Goal: Information Seeking & Learning: Learn about a topic

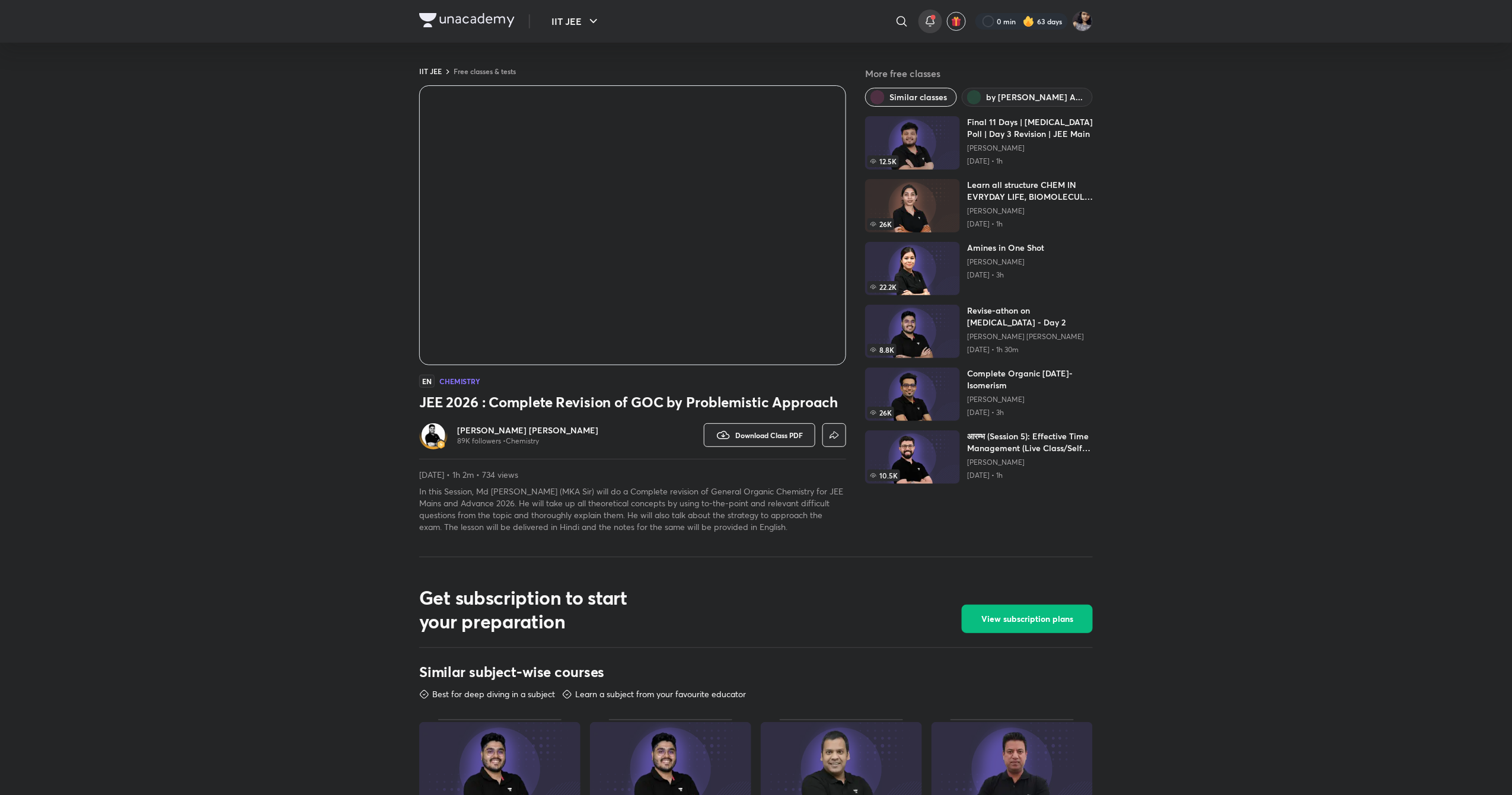
click at [930, 23] on icon at bounding box center [930, 21] width 14 height 14
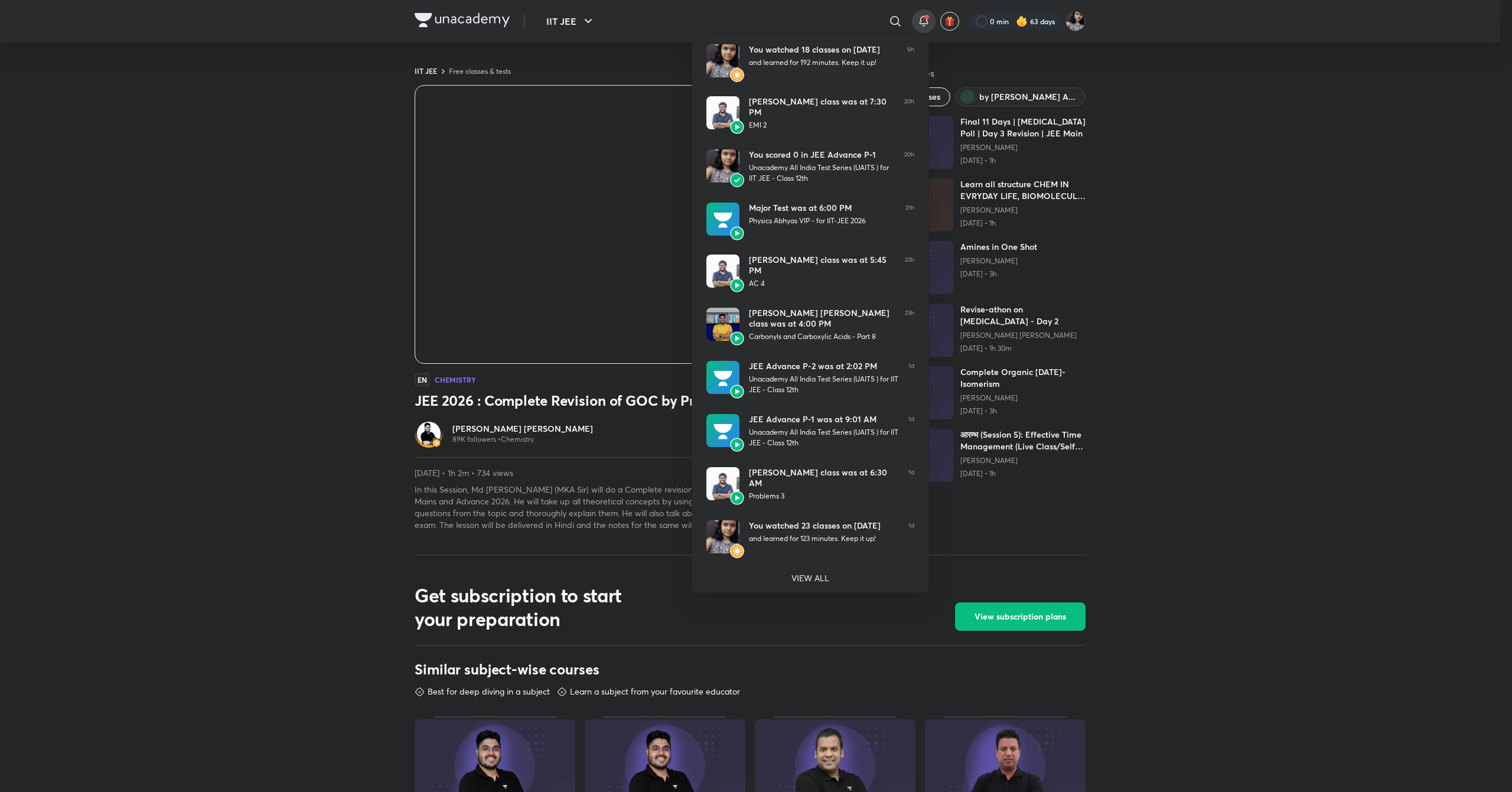
click at [272, 332] on div at bounding box center [756, 396] width 1512 height 792
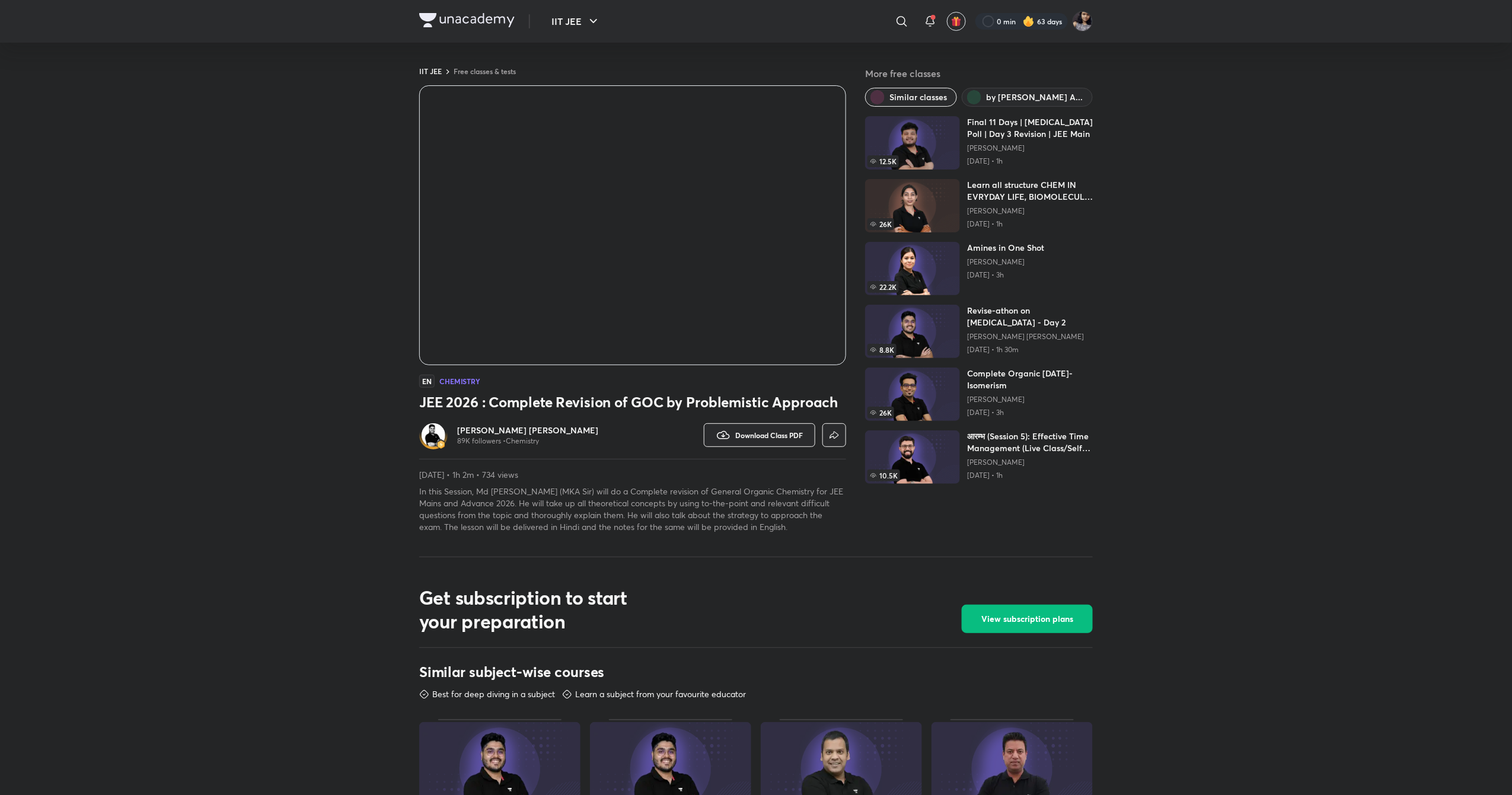
click at [464, 427] on h6 "[PERSON_NAME] [PERSON_NAME]" at bounding box center [527, 430] width 141 height 12
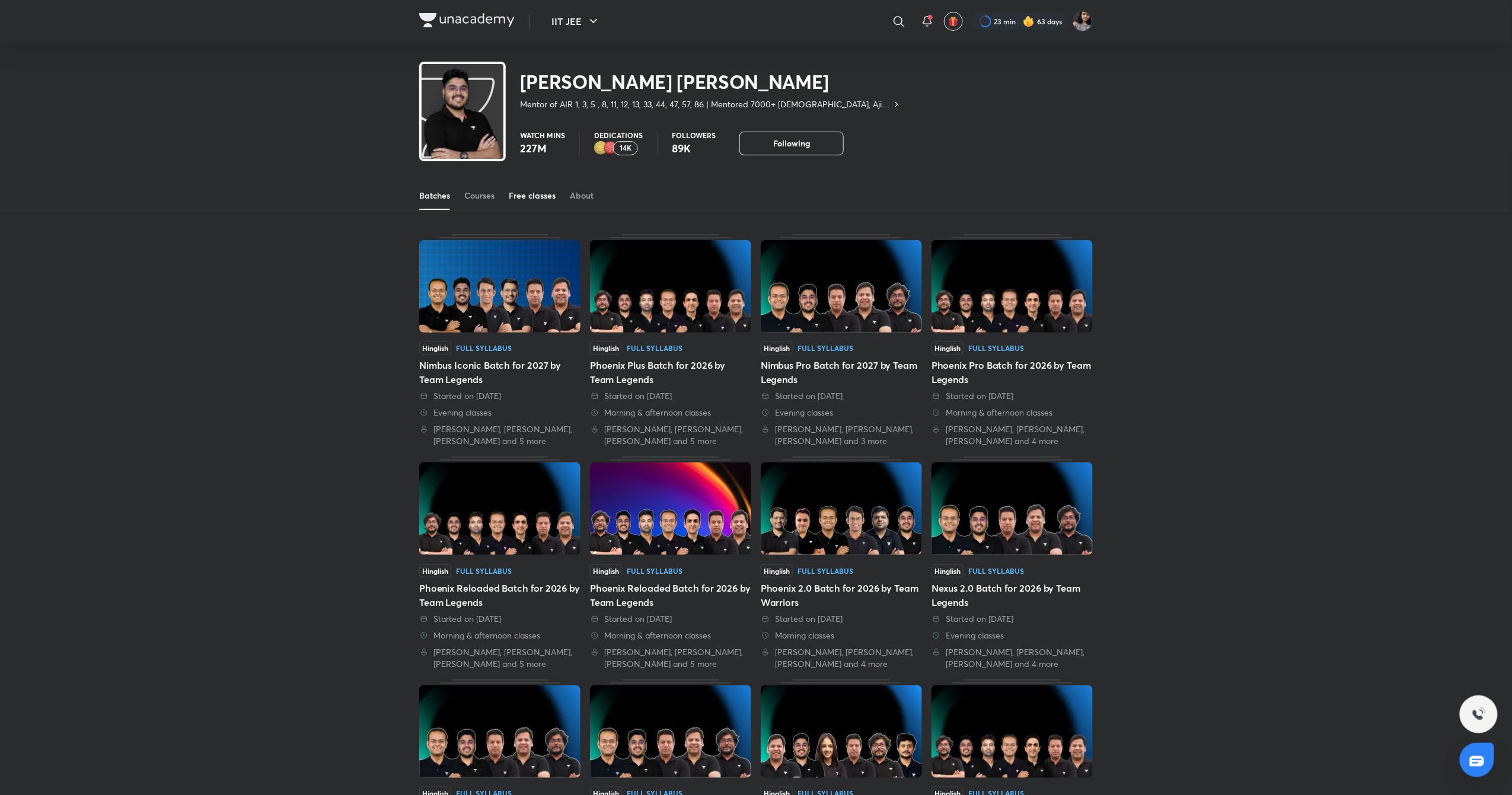
click at [521, 188] on link "Free classes" at bounding box center [531, 196] width 47 height 28
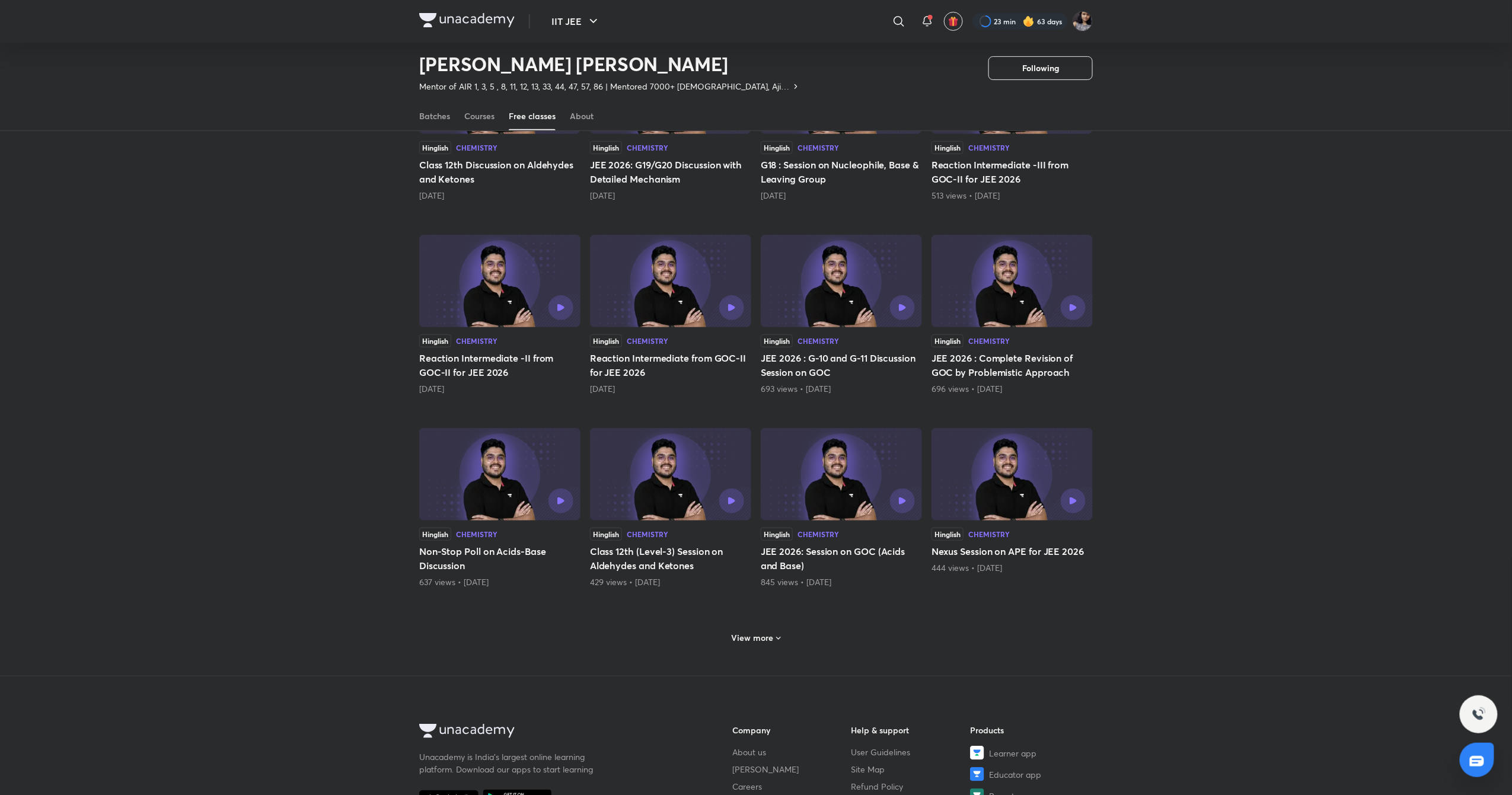
scroll to position [198, 0]
click at [748, 645] on div "View more" at bounding box center [756, 635] width 59 height 19
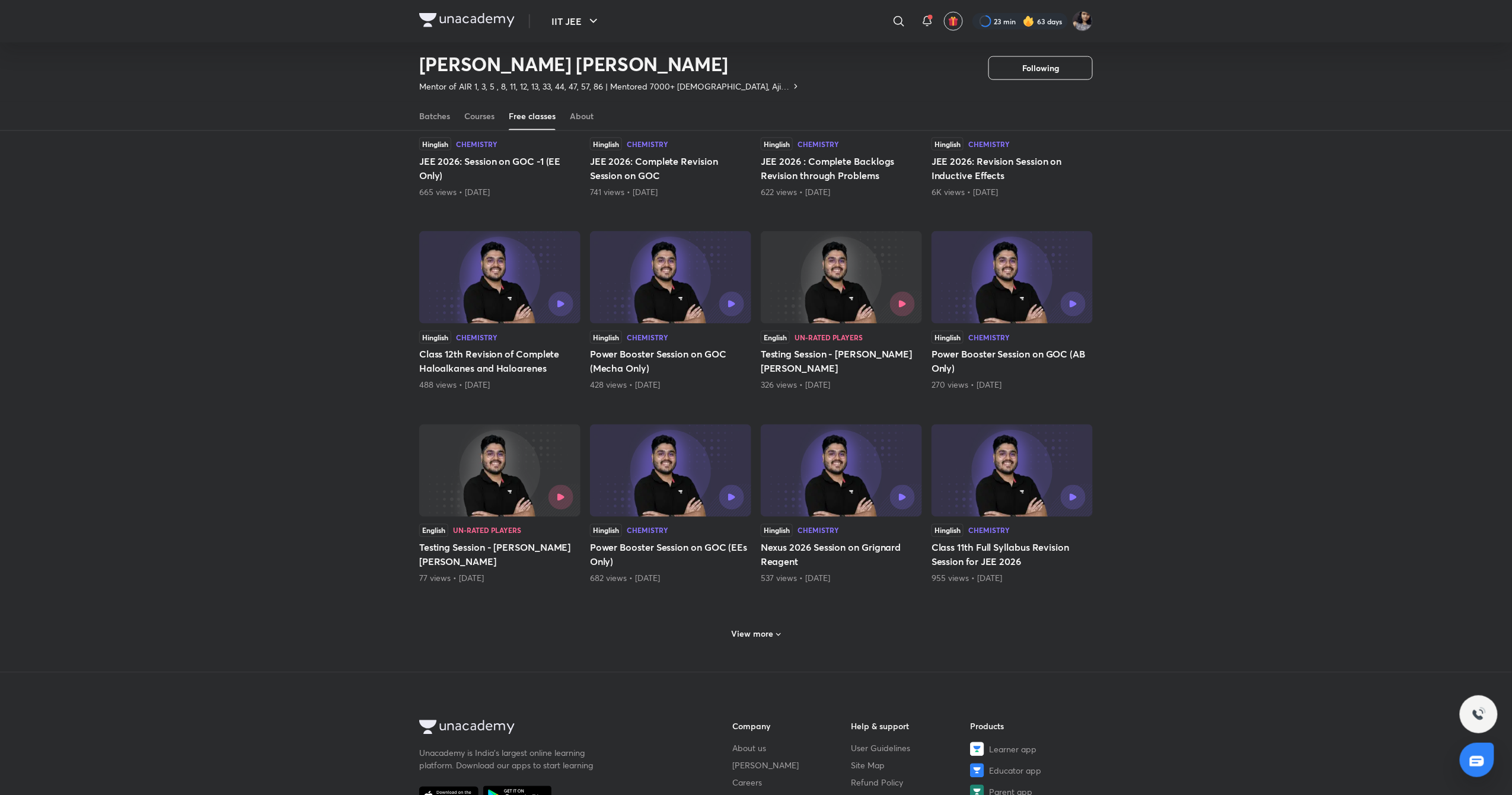
scroll to position [779, 0]
click at [746, 638] on h6 "View more" at bounding box center [753, 634] width 42 height 12
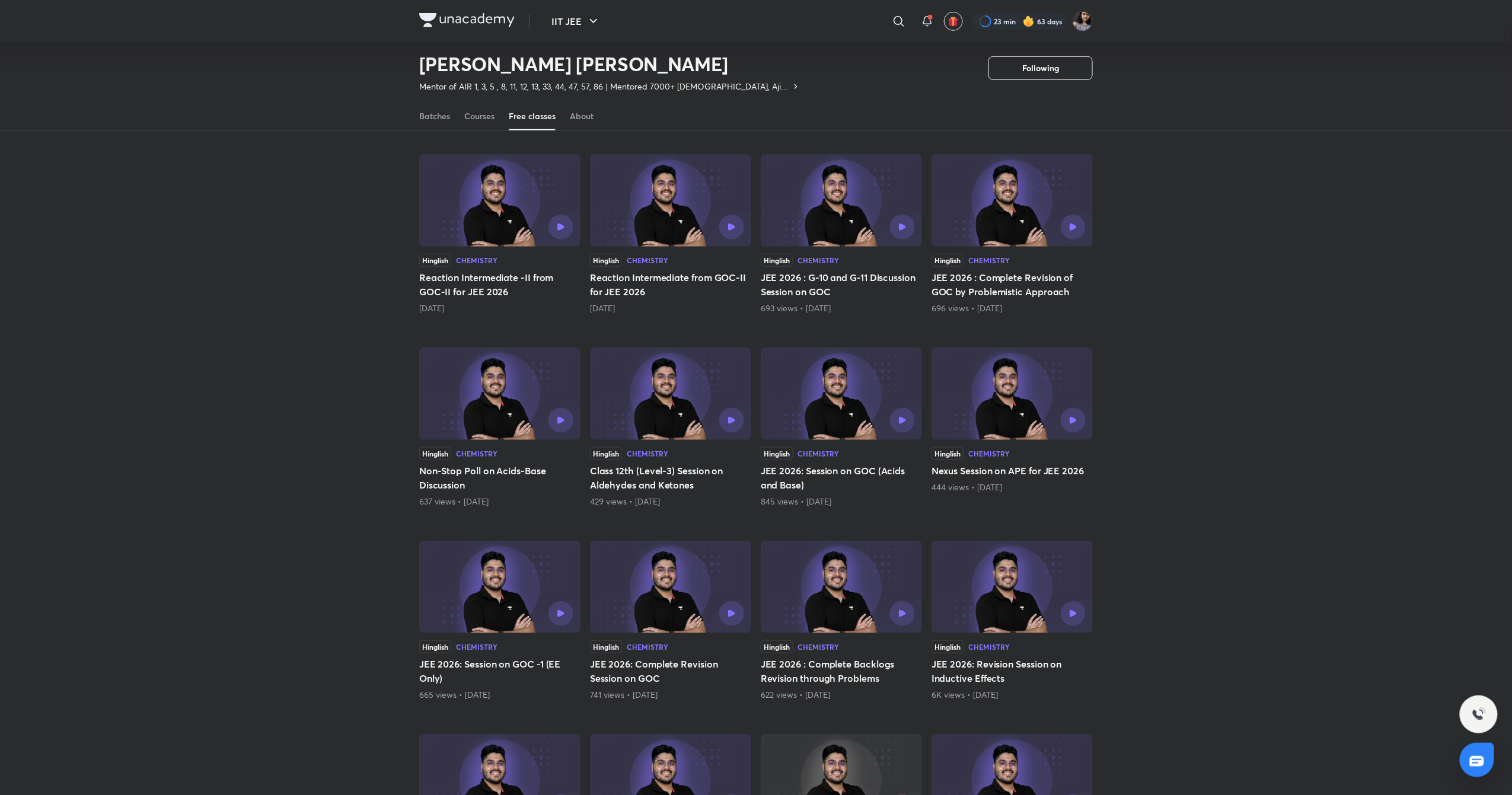
scroll to position [0, 0]
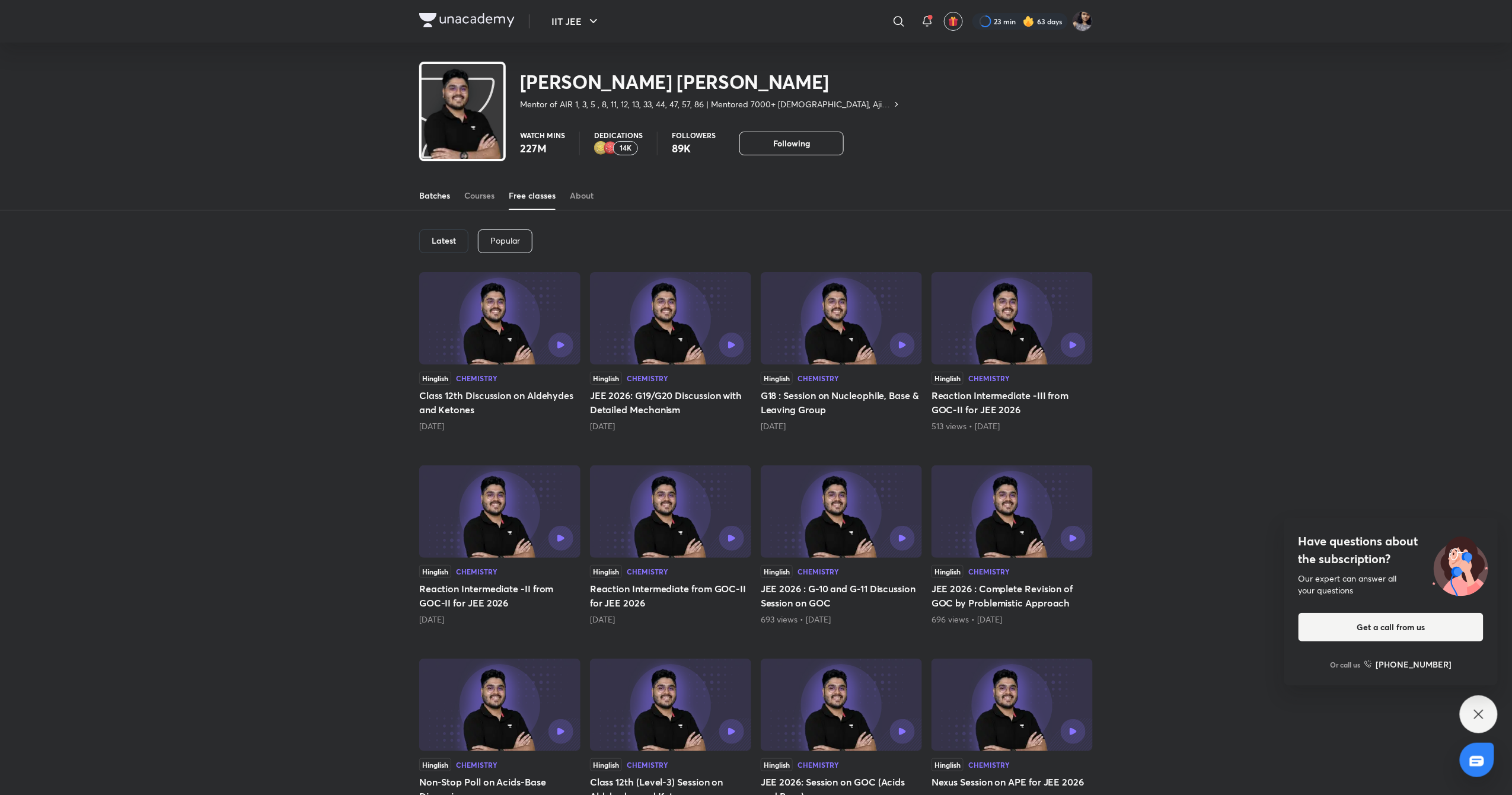
click at [438, 203] on link "Batches" at bounding box center [434, 196] width 31 height 28
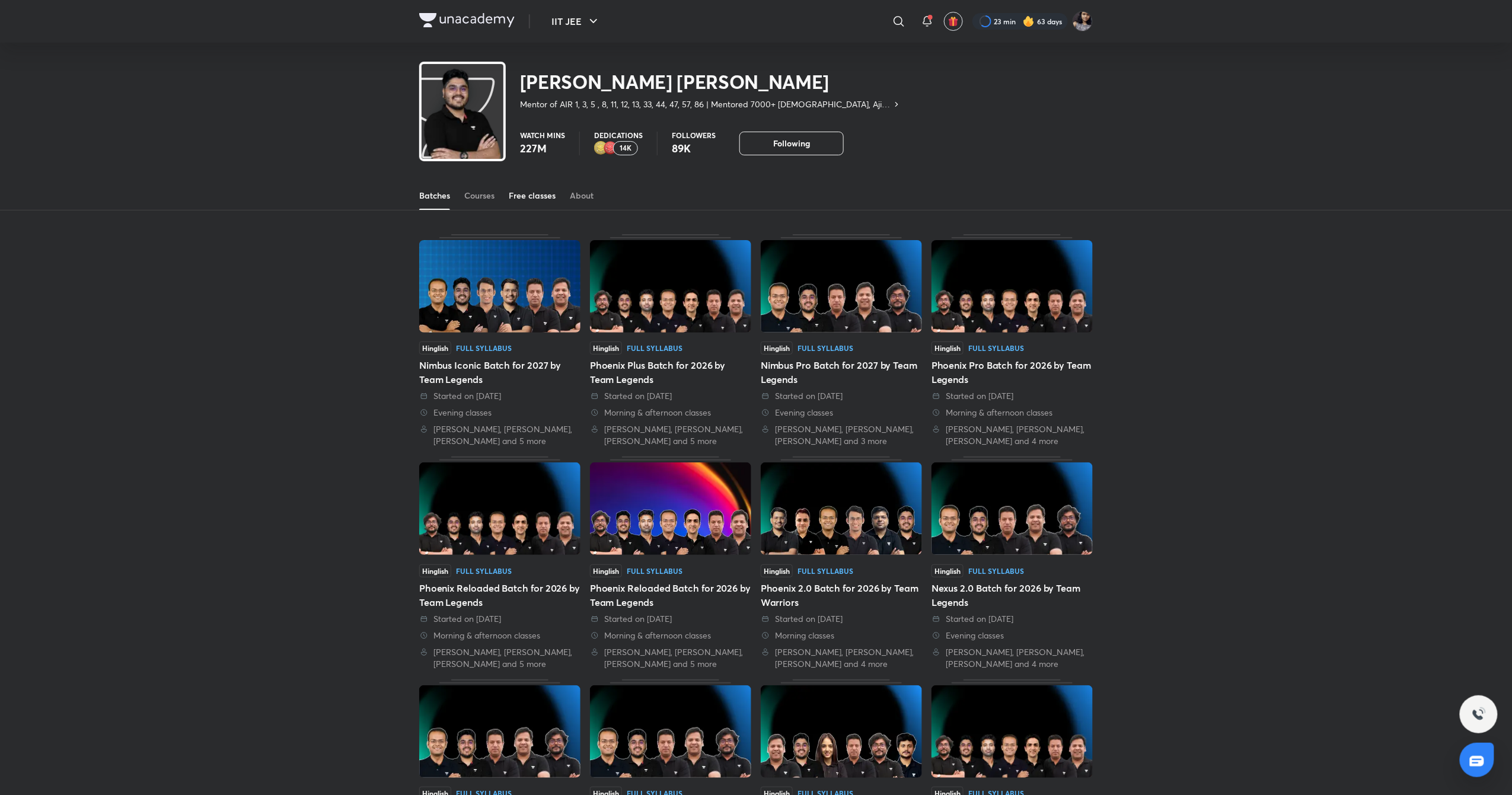
click at [536, 202] on link "Free classes" at bounding box center [531, 196] width 47 height 28
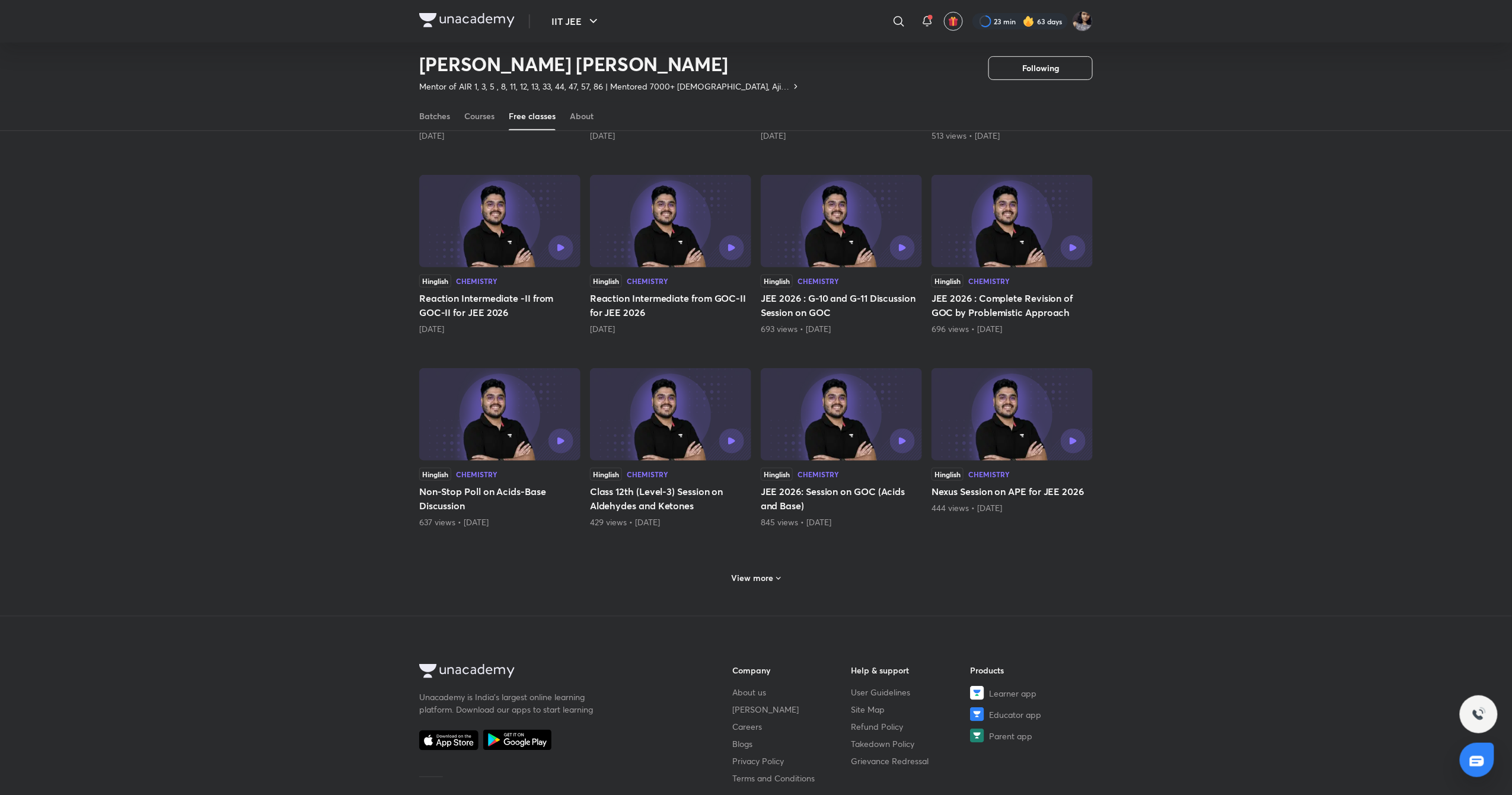
scroll to position [328, 0]
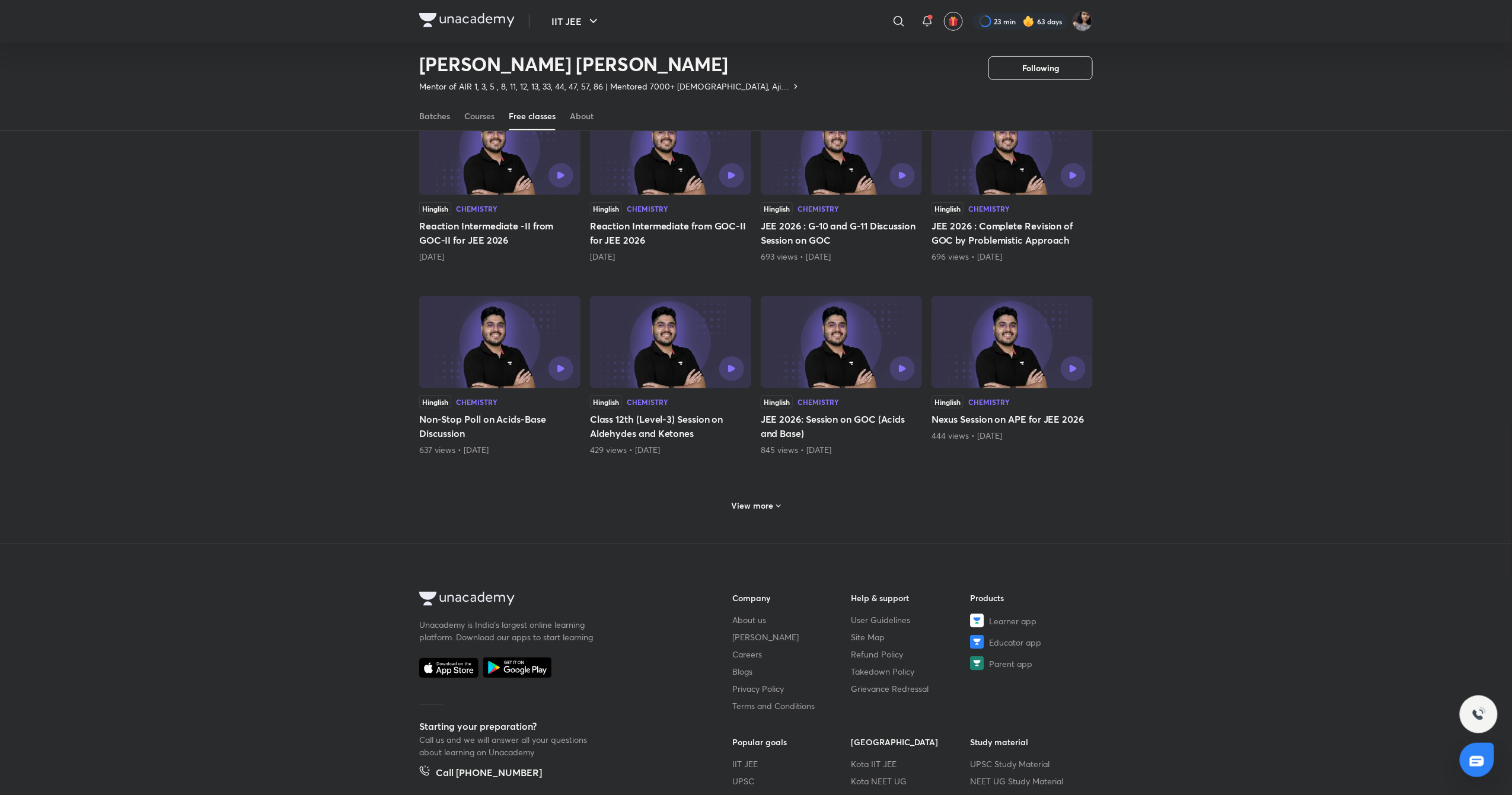
click at [765, 507] on h6 "View more" at bounding box center [753, 506] width 42 height 12
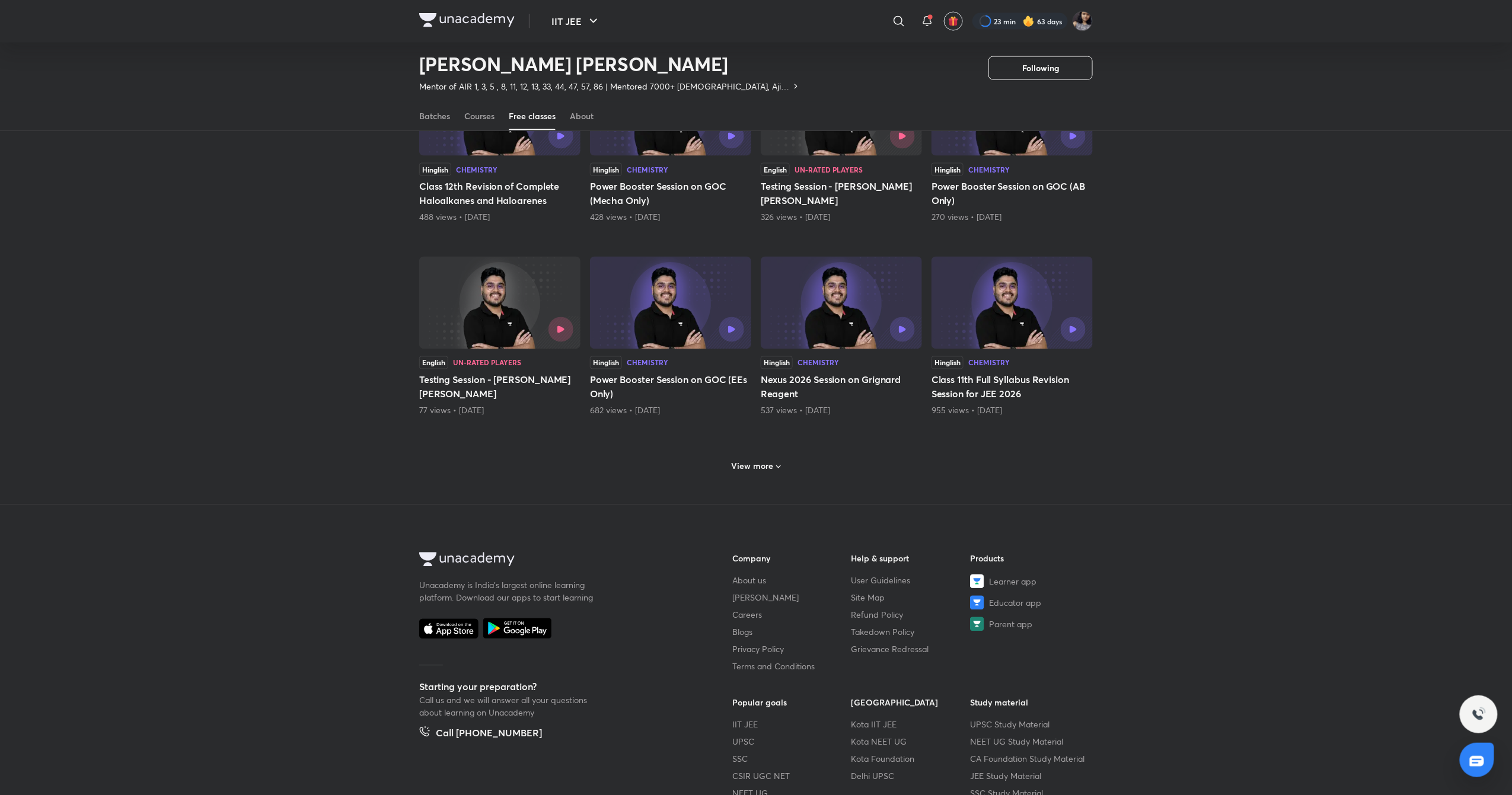
scroll to position [947, 0]
click at [768, 456] on div "View more" at bounding box center [756, 464] width 673 height 31
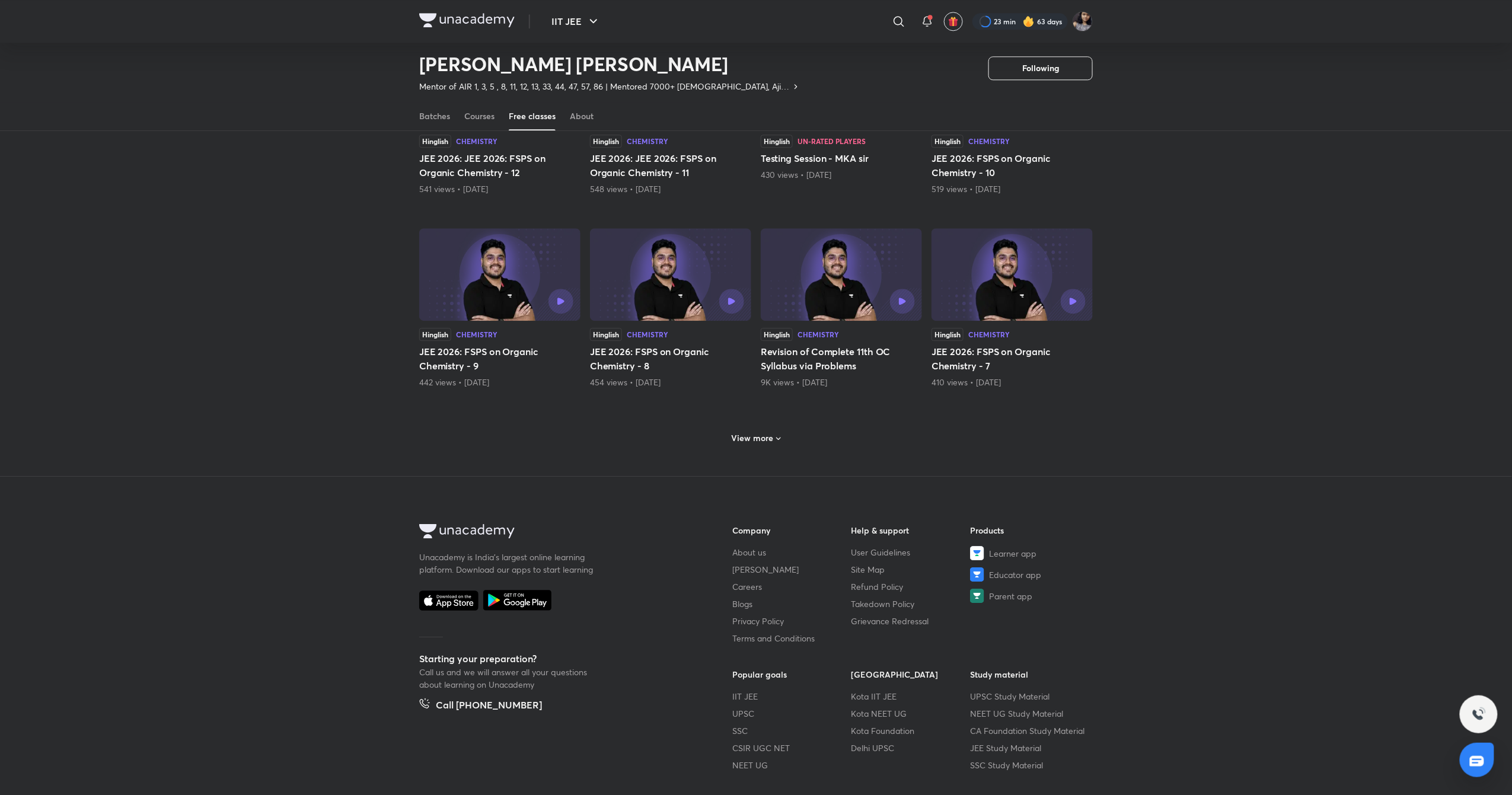
scroll to position [1636, 0]
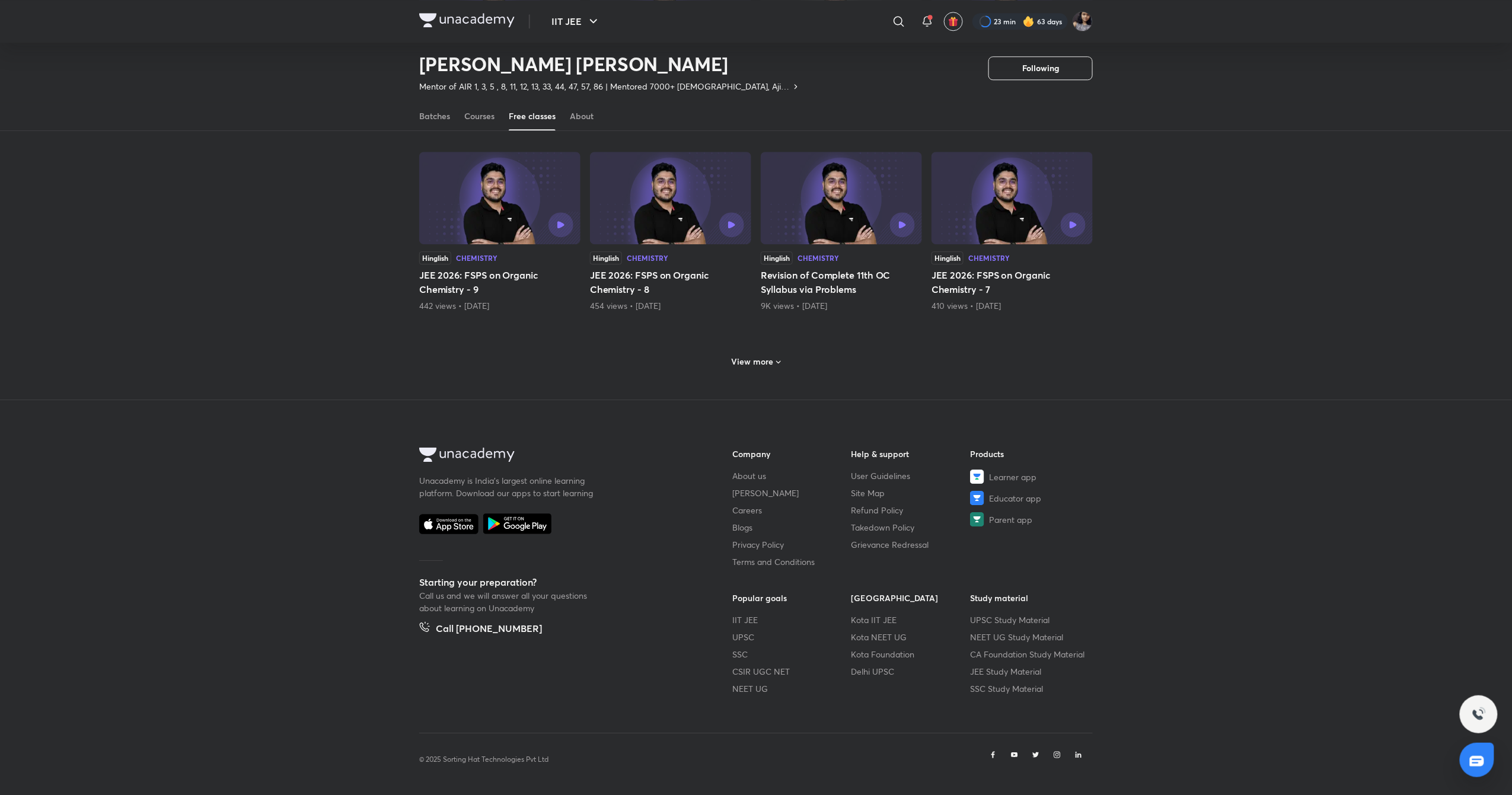
click at [761, 350] on div "View more" at bounding box center [756, 361] width 673 height 31
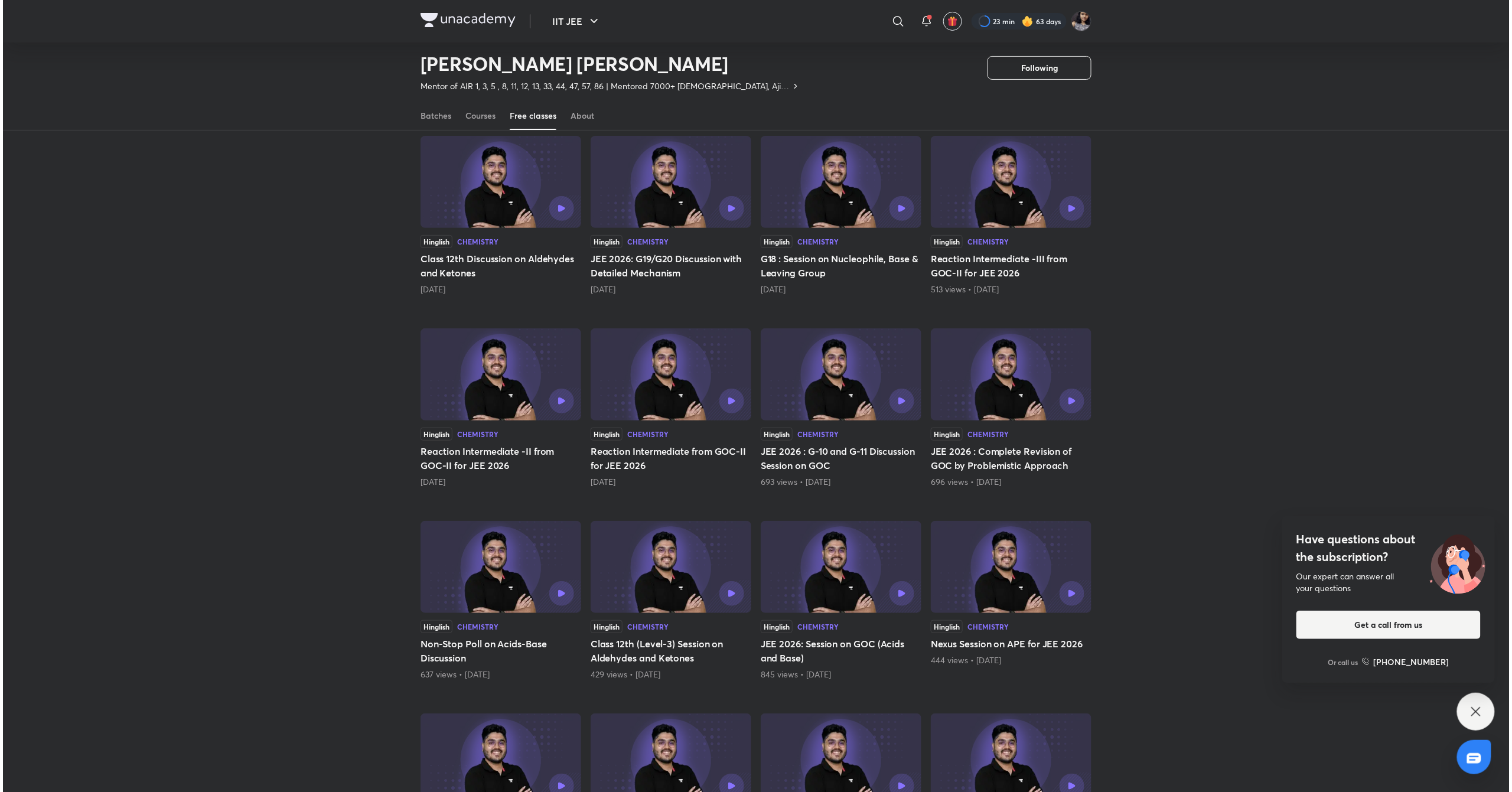
scroll to position [0, 0]
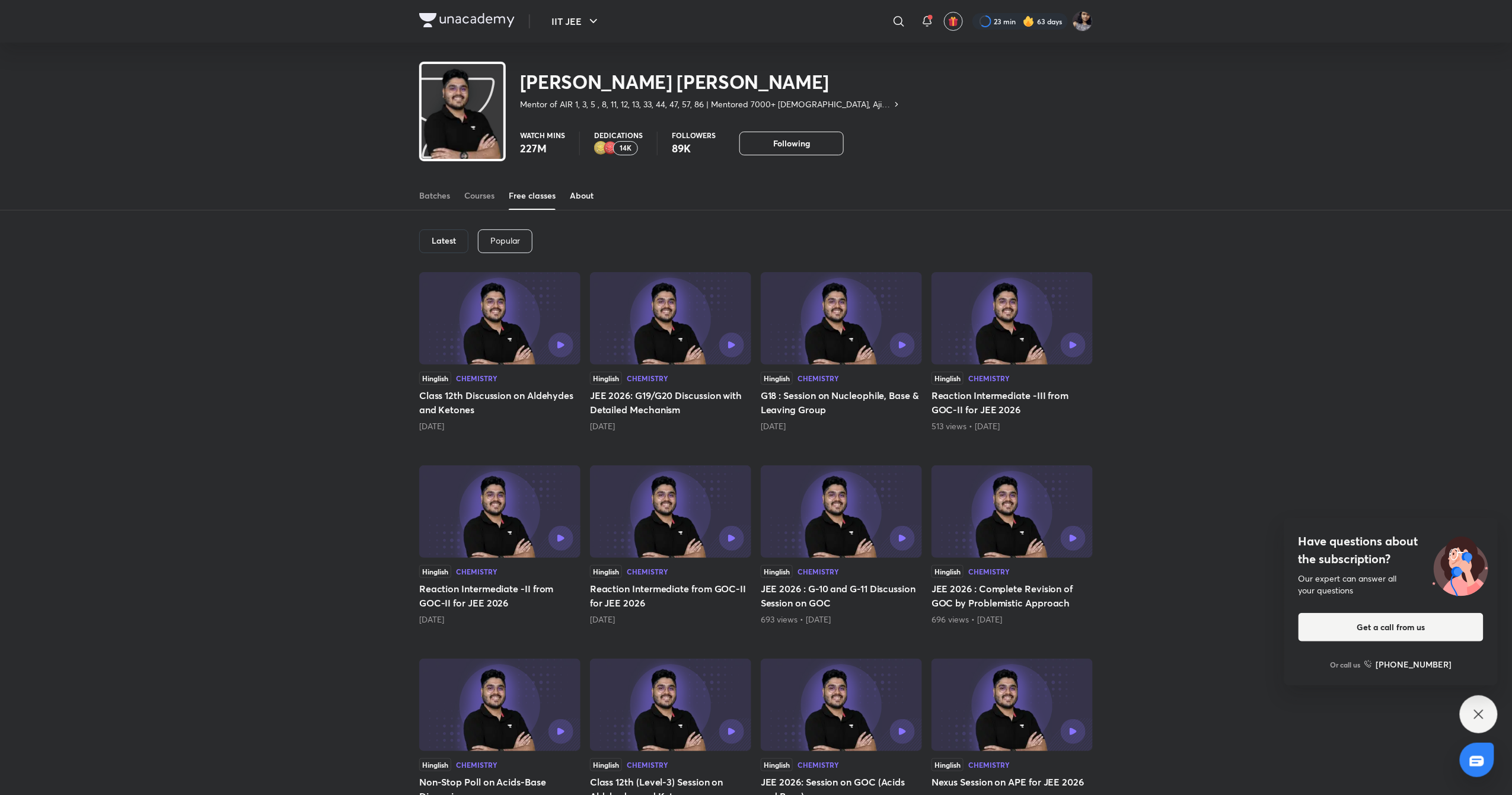
click at [584, 188] on link "About" at bounding box center [582, 196] width 24 height 28
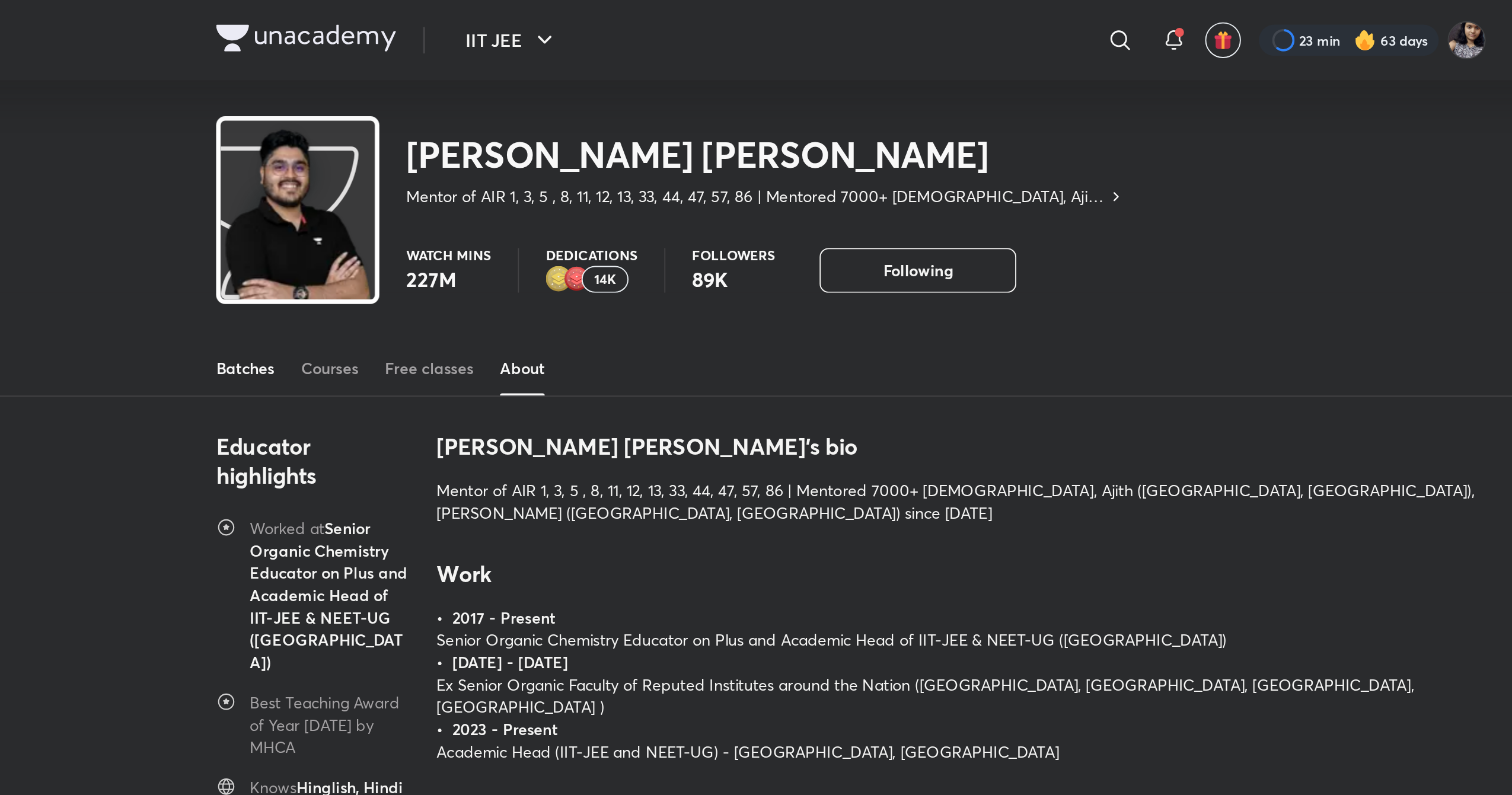
click at [433, 201] on div "Batches" at bounding box center [434, 196] width 31 height 12
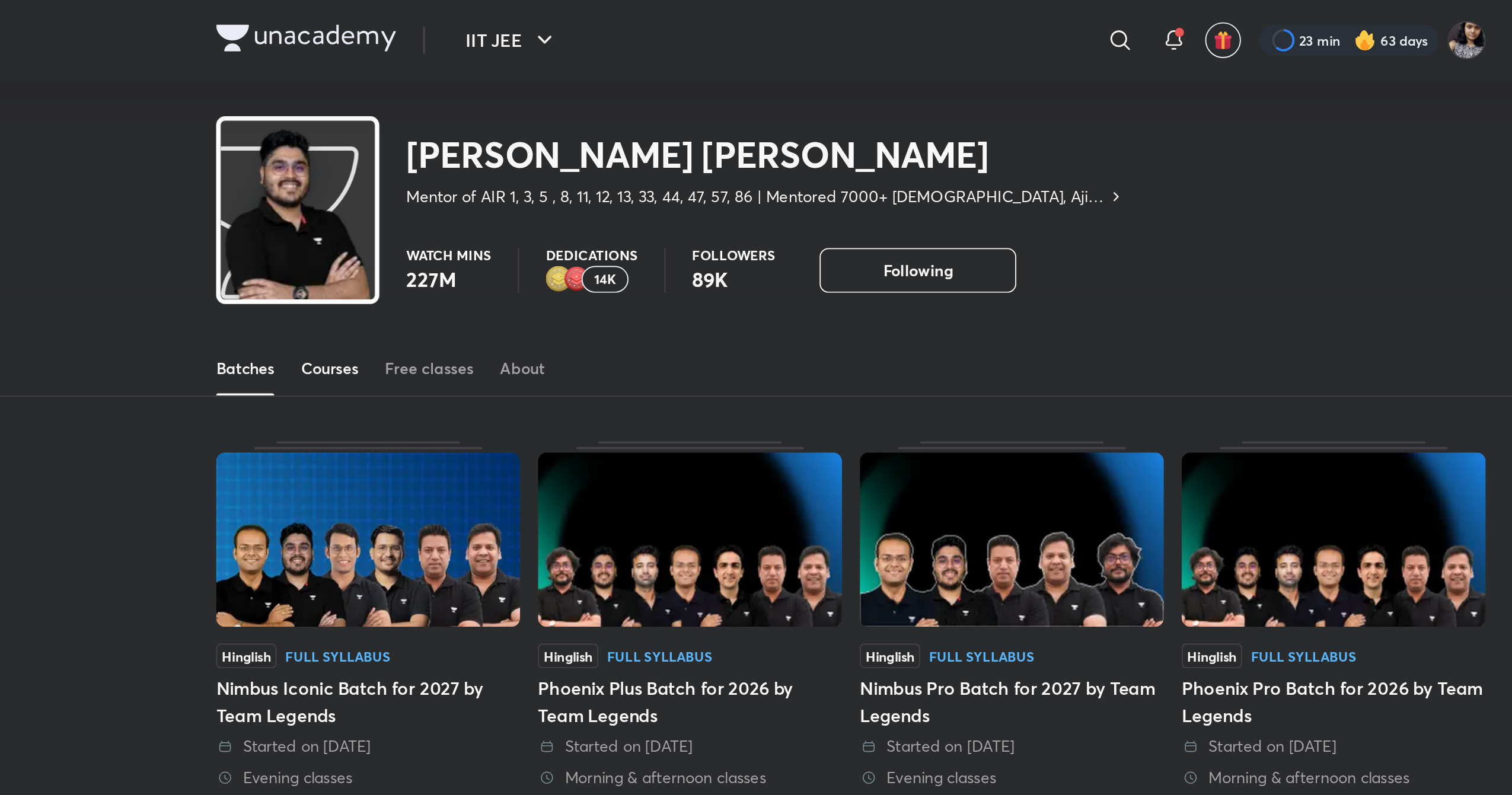
click at [475, 192] on div "Courses" at bounding box center [479, 196] width 30 height 12
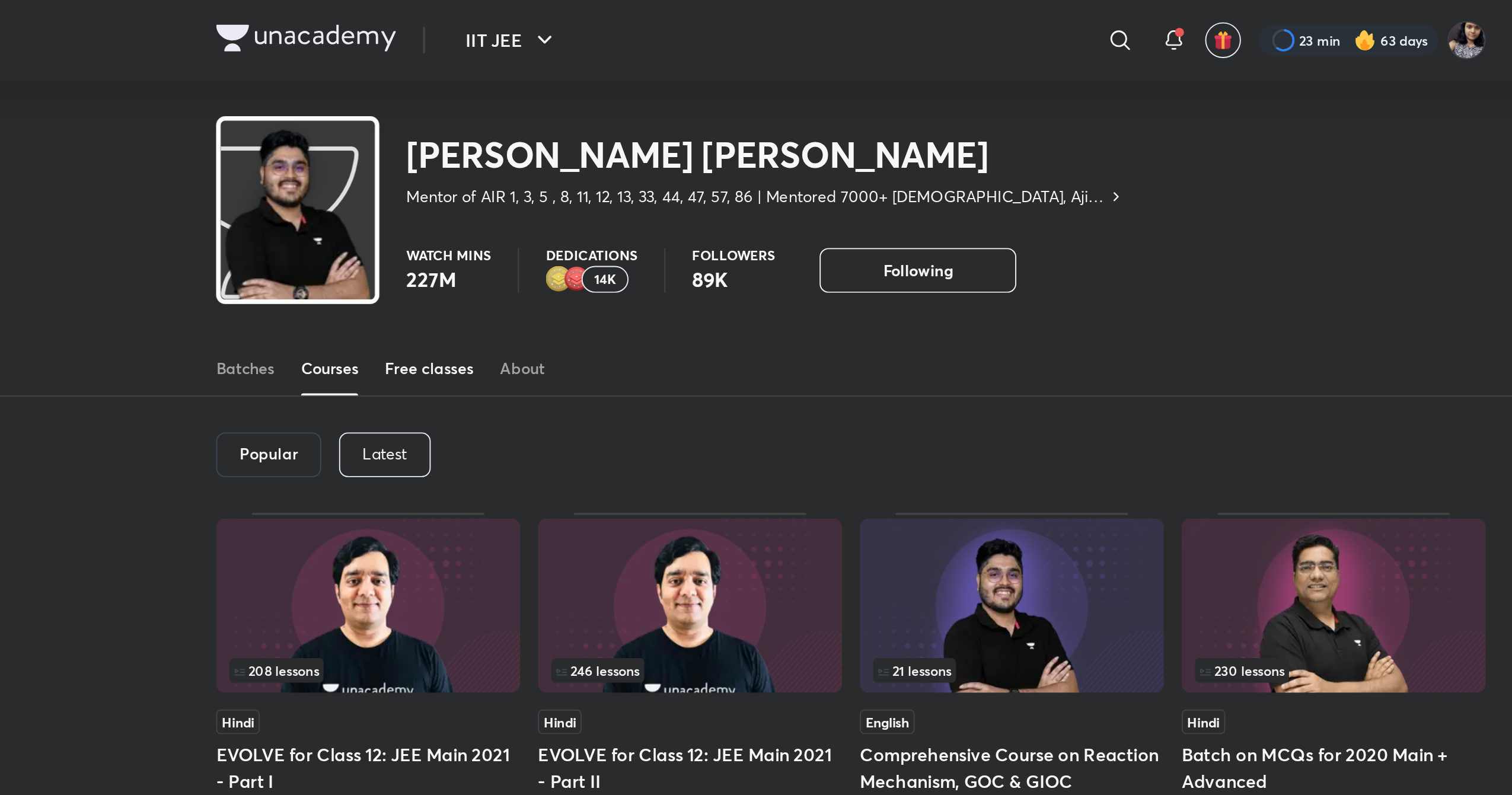
click at [538, 203] on link "Free classes" at bounding box center [531, 196] width 47 height 28
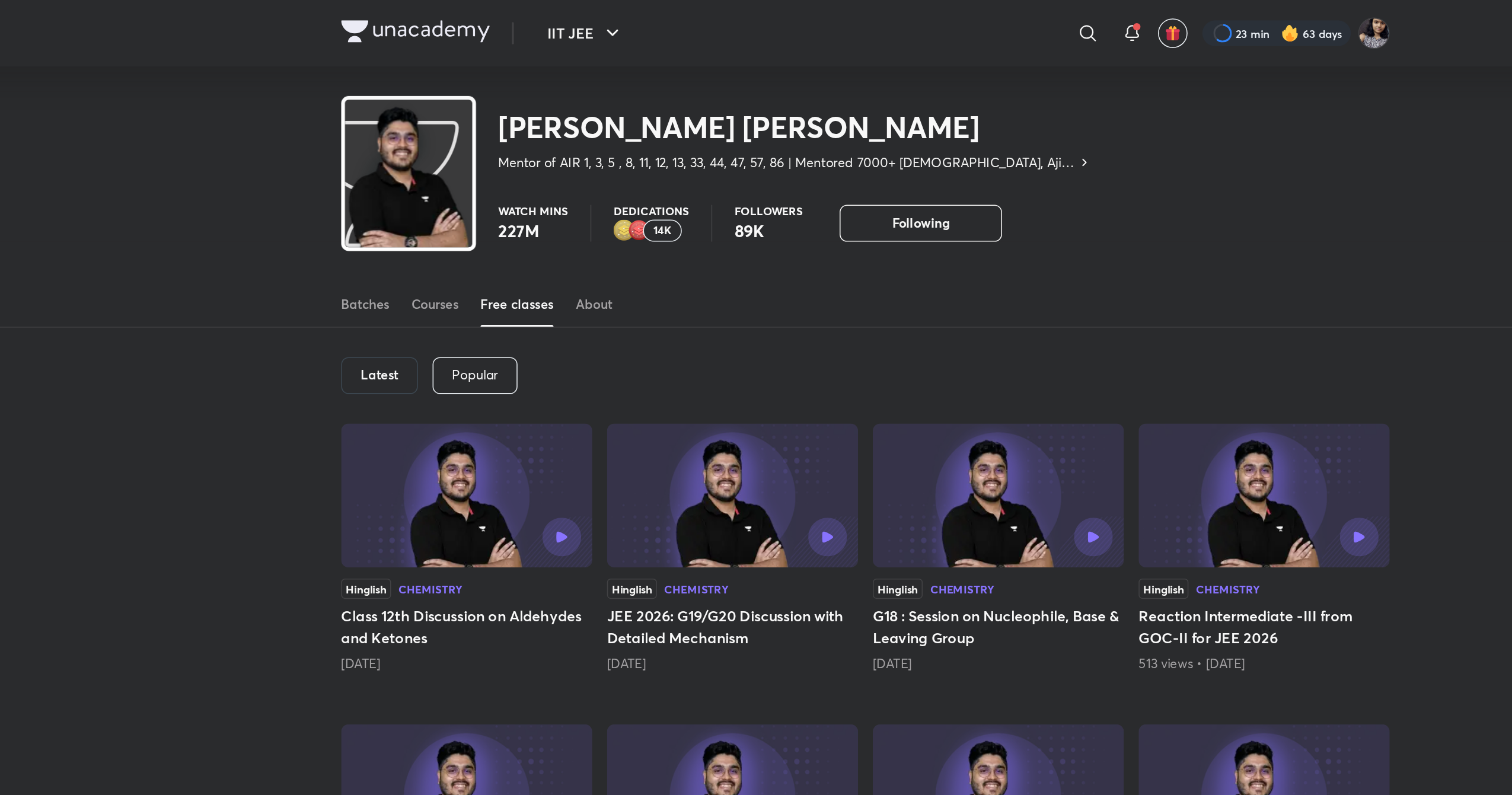
click at [609, 144] on img at bounding box center [610, 148] width 14 height 14
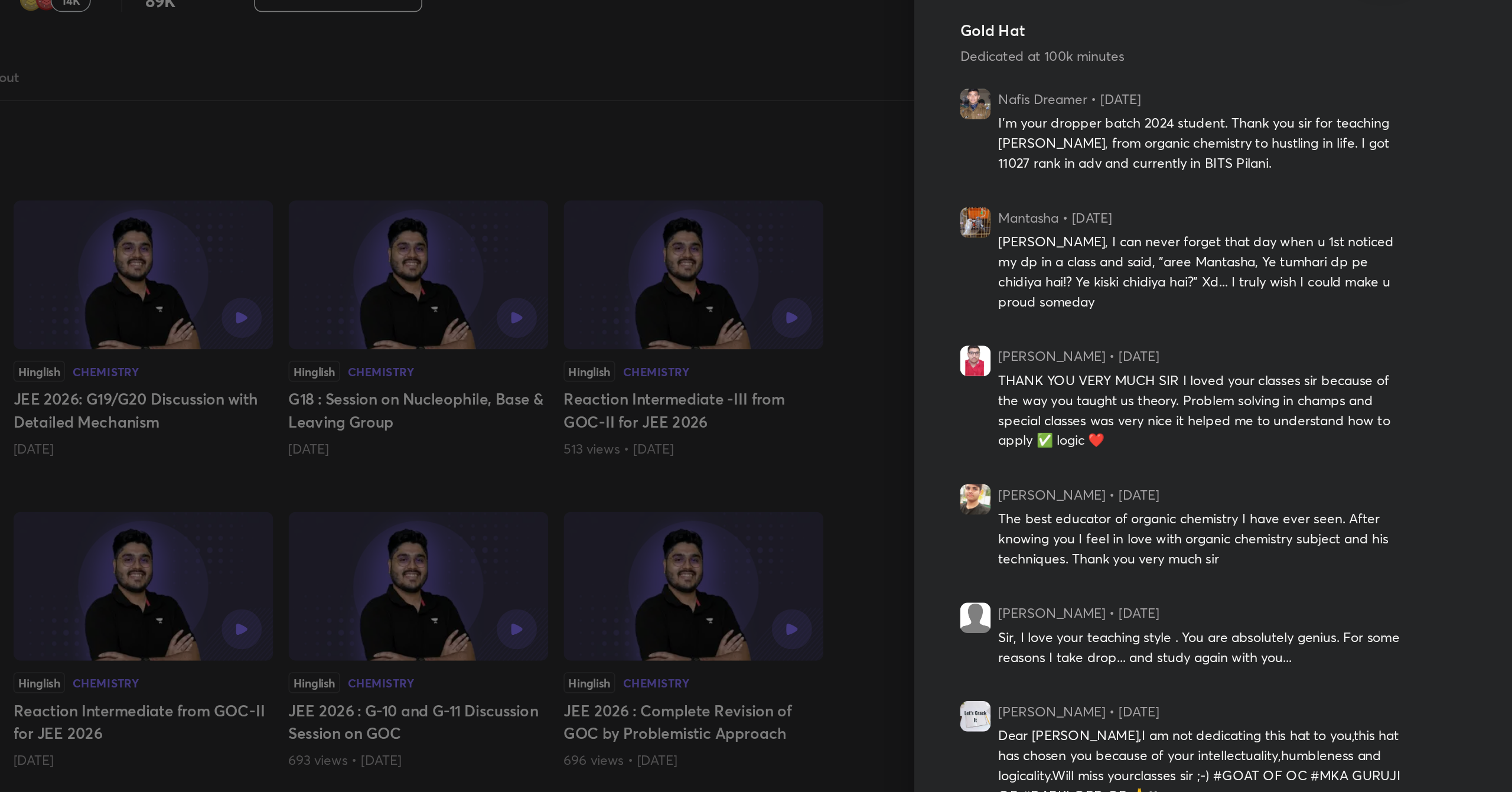
click at [1171, 203] on img at bounding box center [1179, 211] width 19 height 19
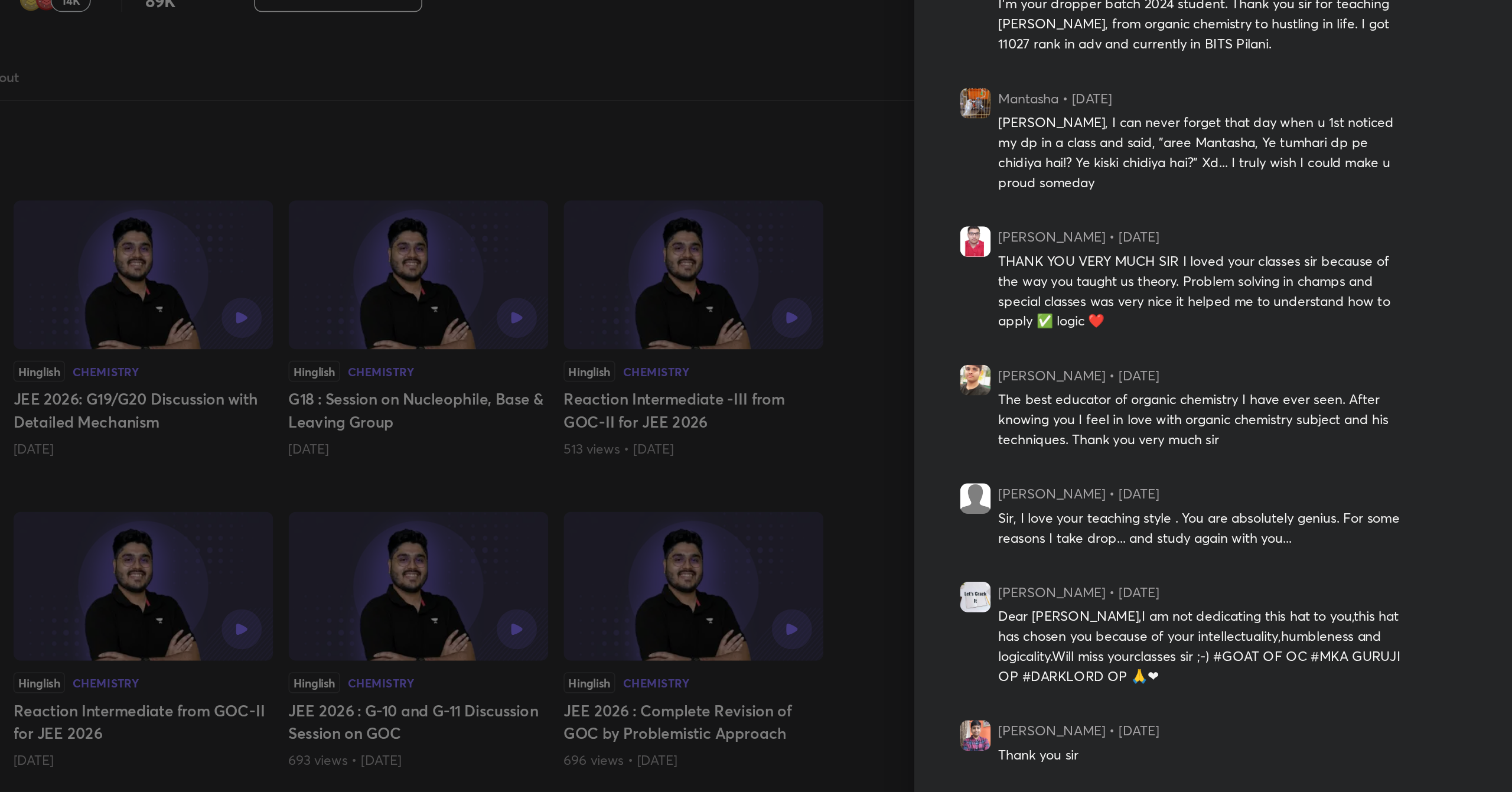
scroll to position [77, 0]
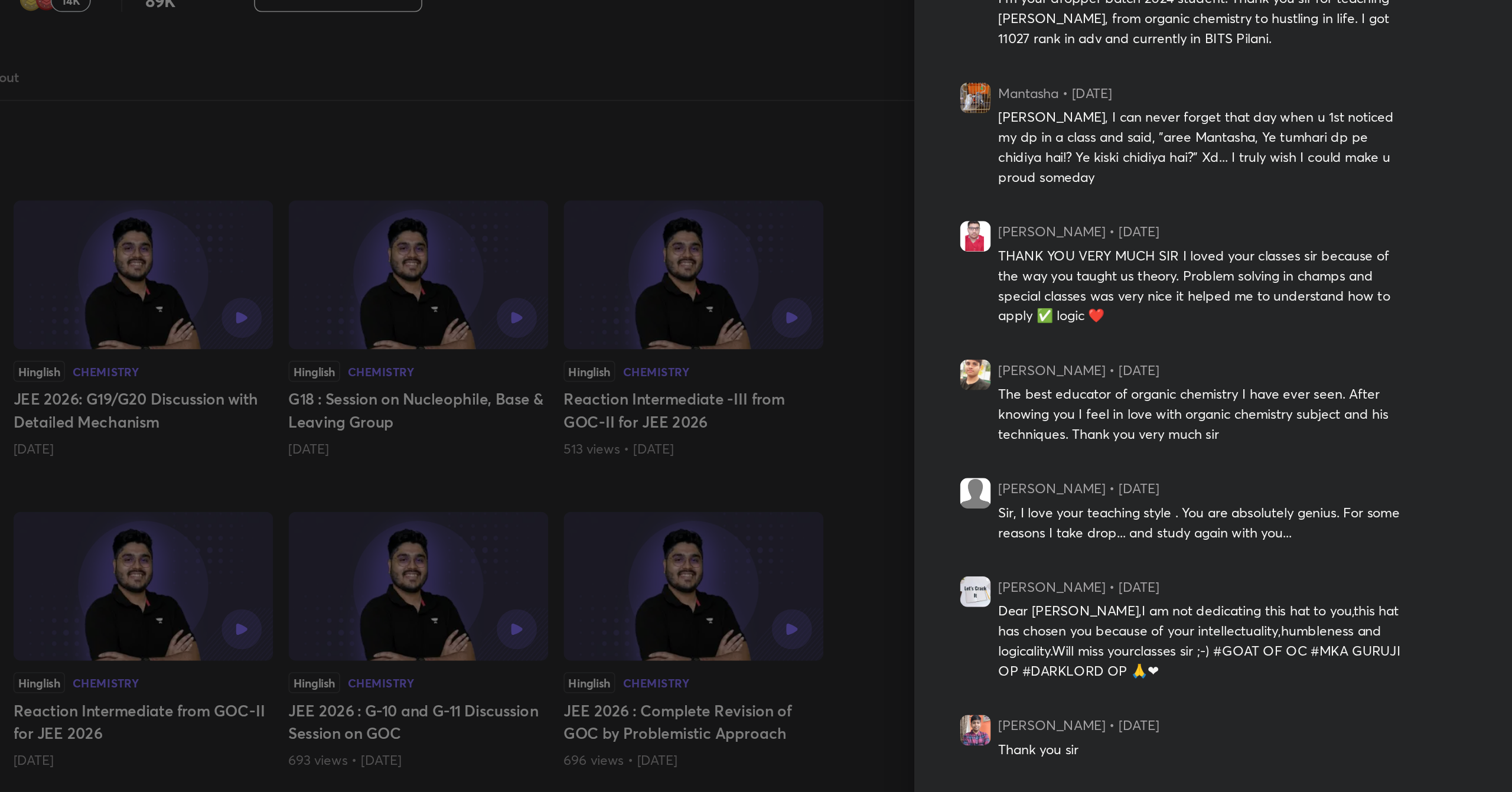
click at [1170, 198] on img at bounding box center [1179, 207] width 19 height 19
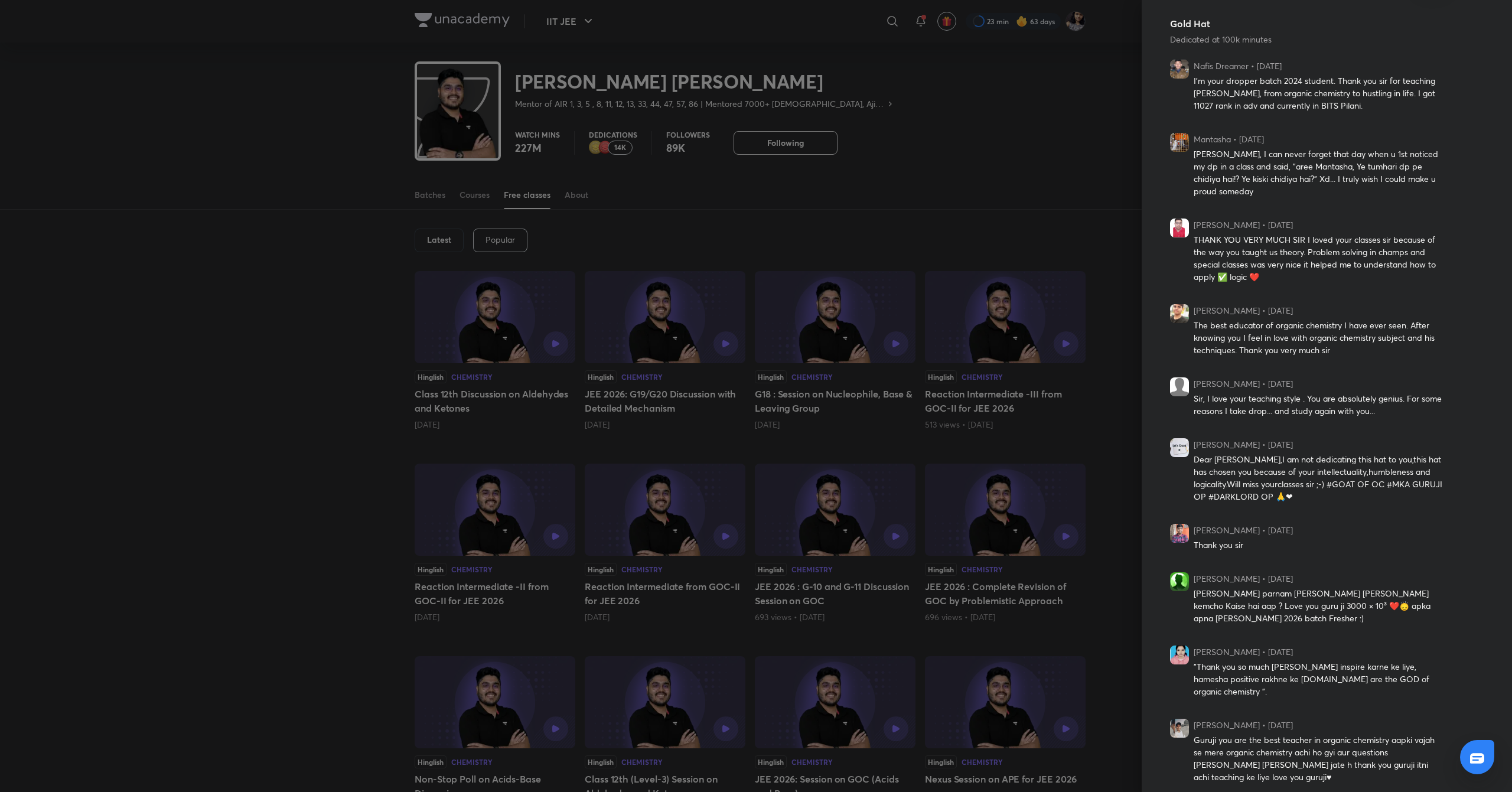
scroll to position [0, 0]
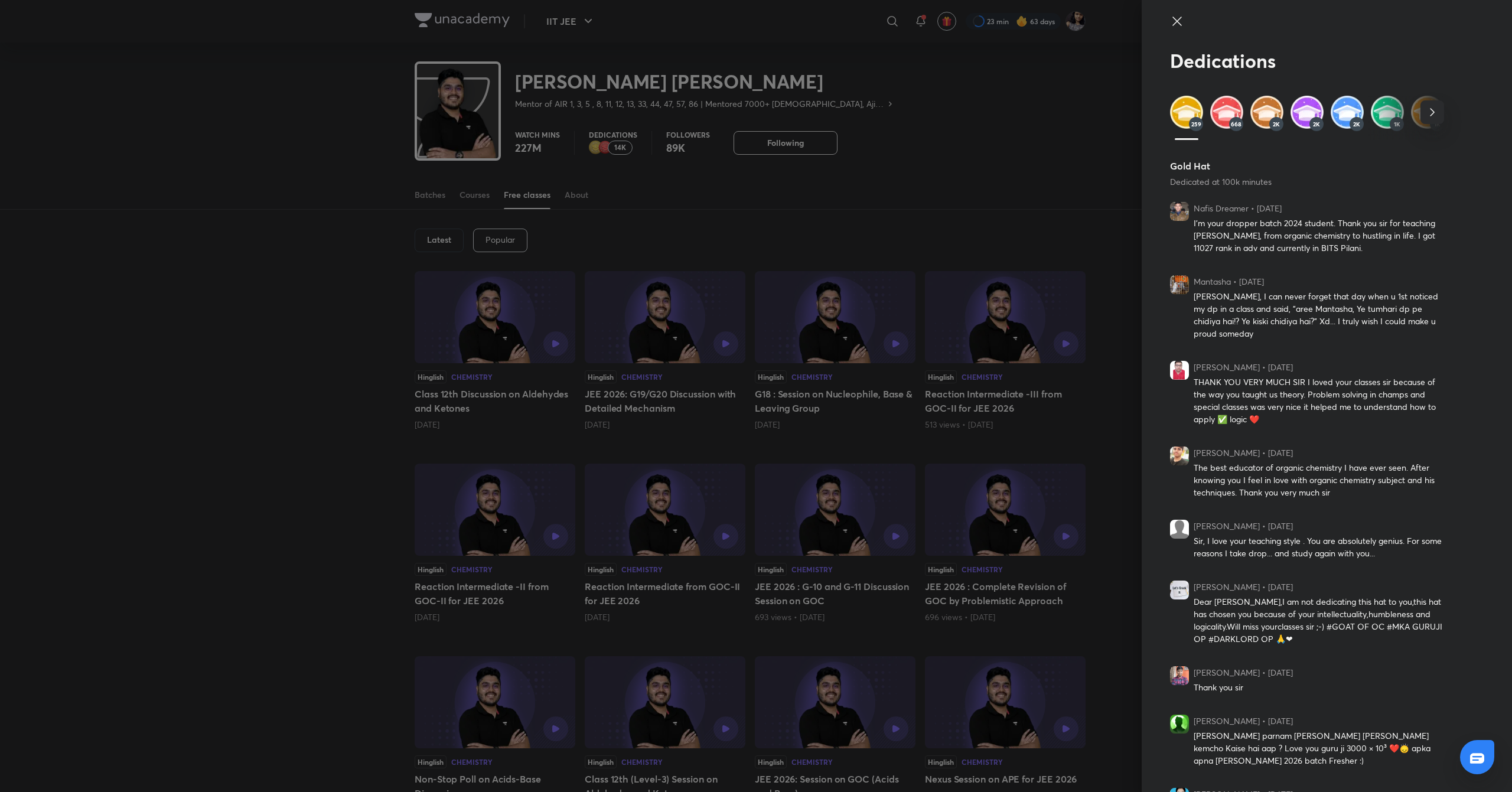
click at [1224, 109] on img at bounding box center [1227, 111] width 33 height 33
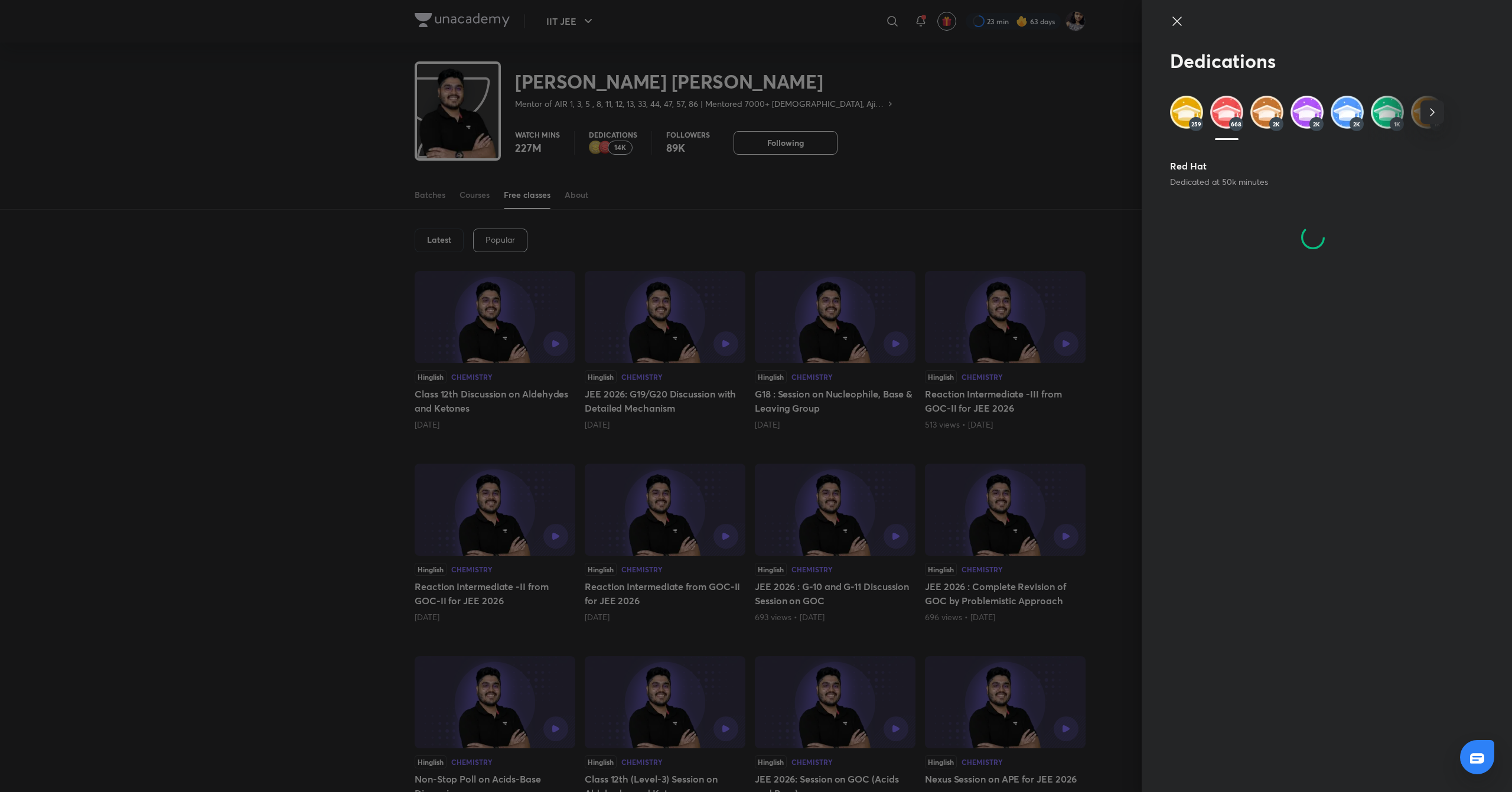
click at [1199, 111] on img at bounding box center [1186, 111] width 33 height 33
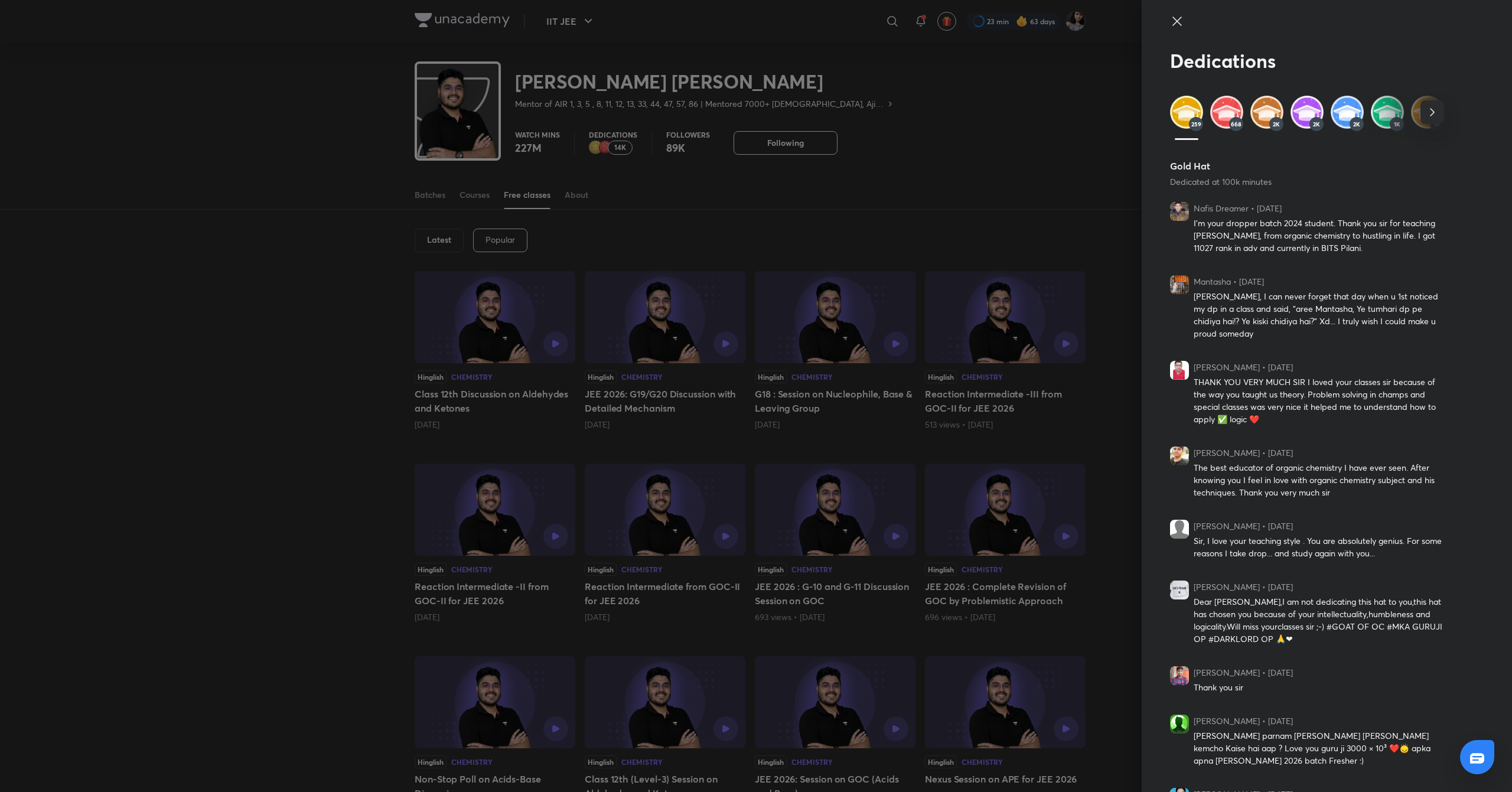
click at [1220, 107] on img at bounding box center [1227, 111] width 33 height 33
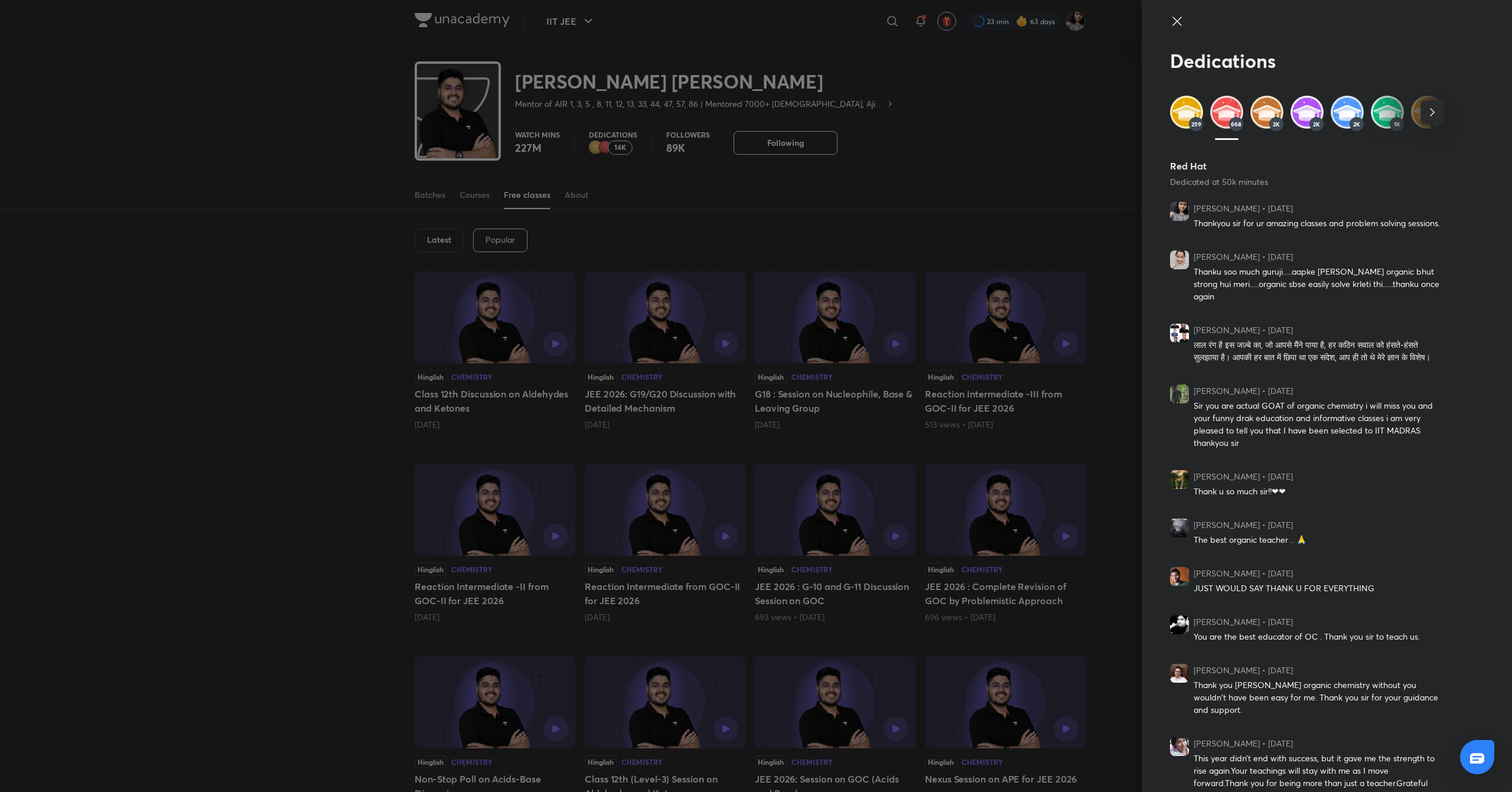
scroll to position [1, 0]
click at [1262, 105] on img at bounding box center [1266, 111] width 33 height 33
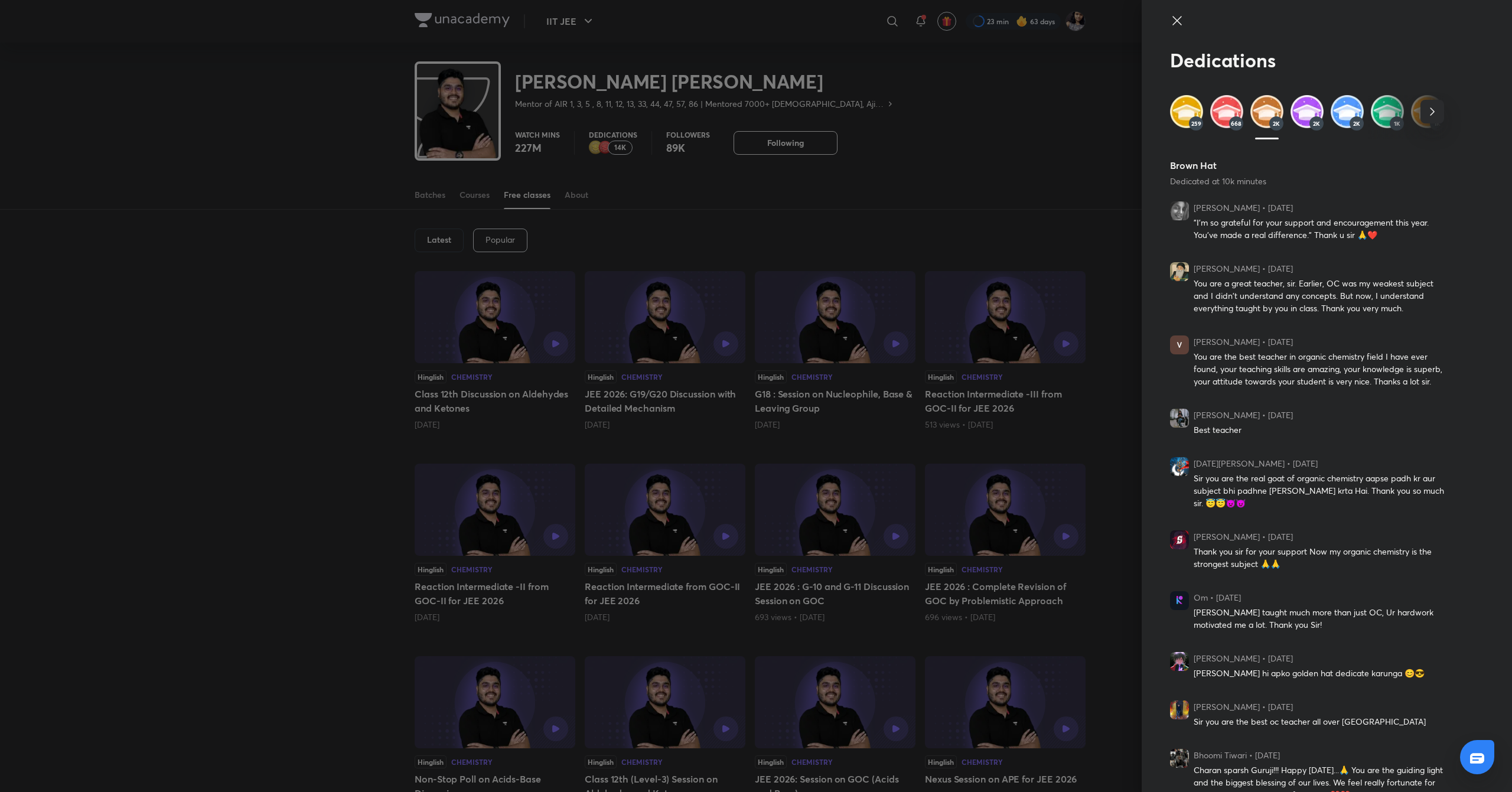
click at [1213, 115] on img at bounding box center [1227, 111] width 33 height 33
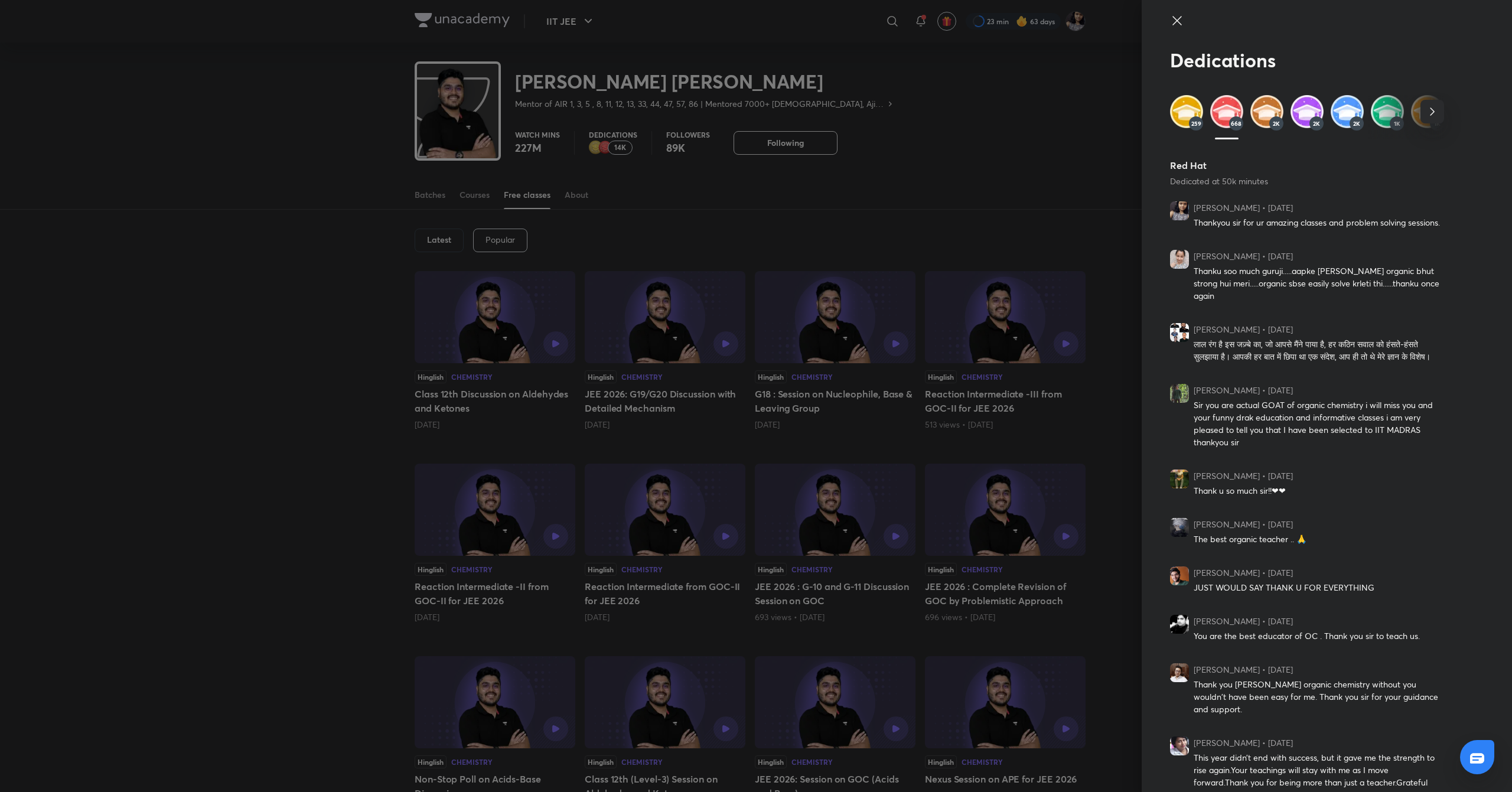
scroll to position [18, 0]
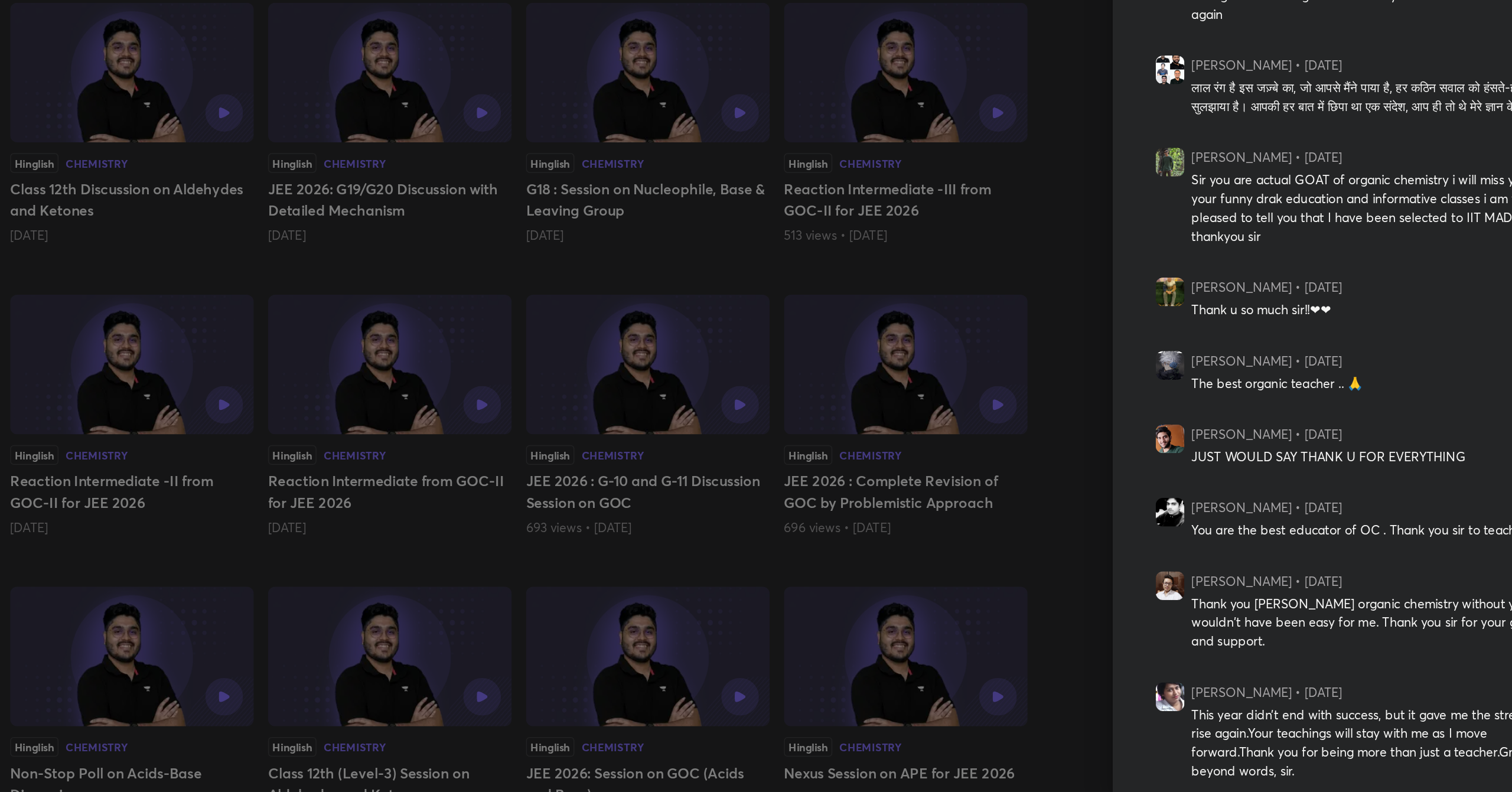
drag, startPoint x: 1157, startPoint y: 712, endPoint x: 1023, endPoint y: 653, distance: 146.4
click at [1023, 653] on div at bounding box center [756, 396] width 1512 height 792
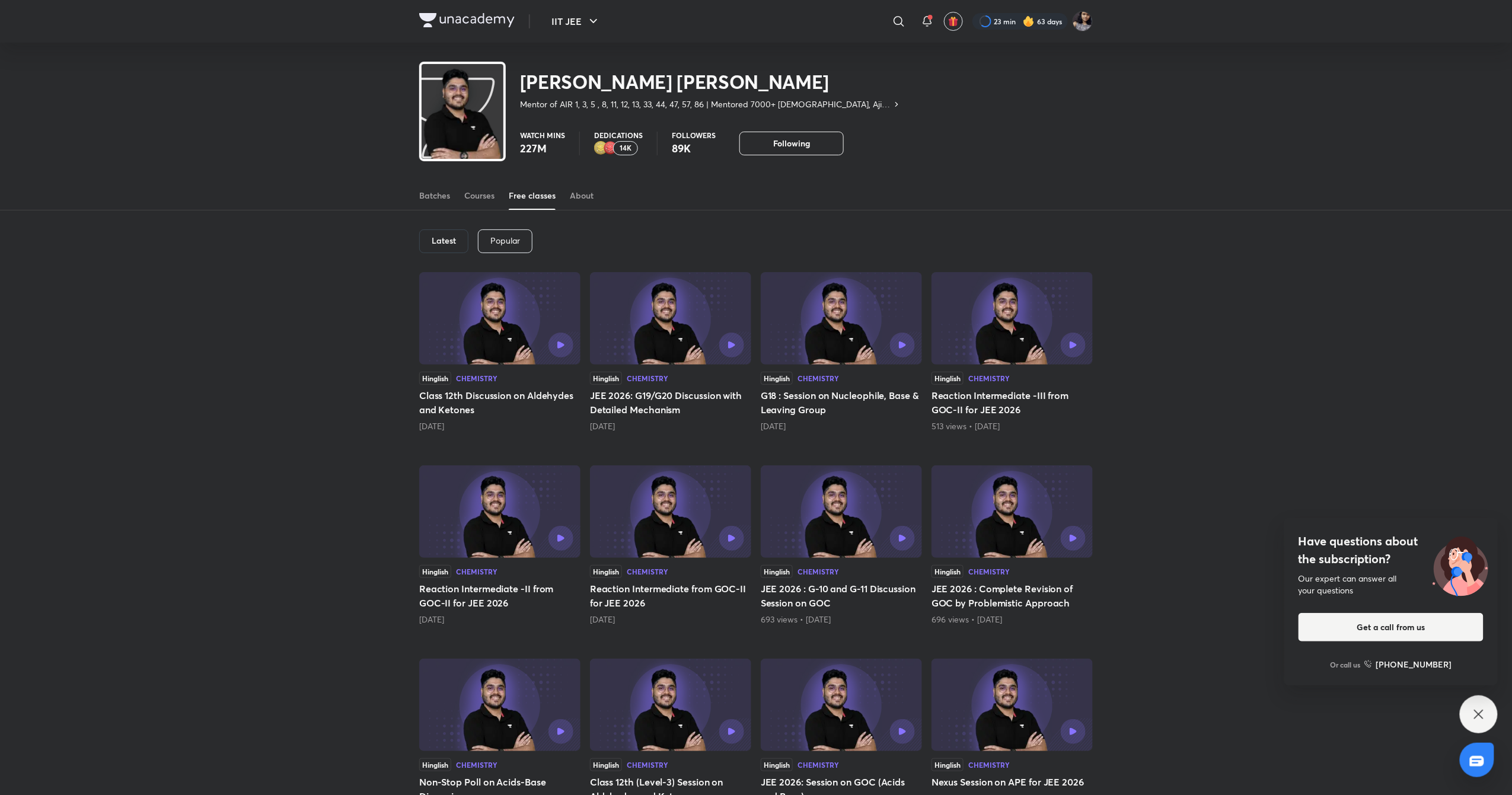
click at [615, 138] on p "Dedications" at bounding box center [618, 135] width 49 height 7
click at [603, 148] on img at bounding box center [610, 148] width 14 height 14
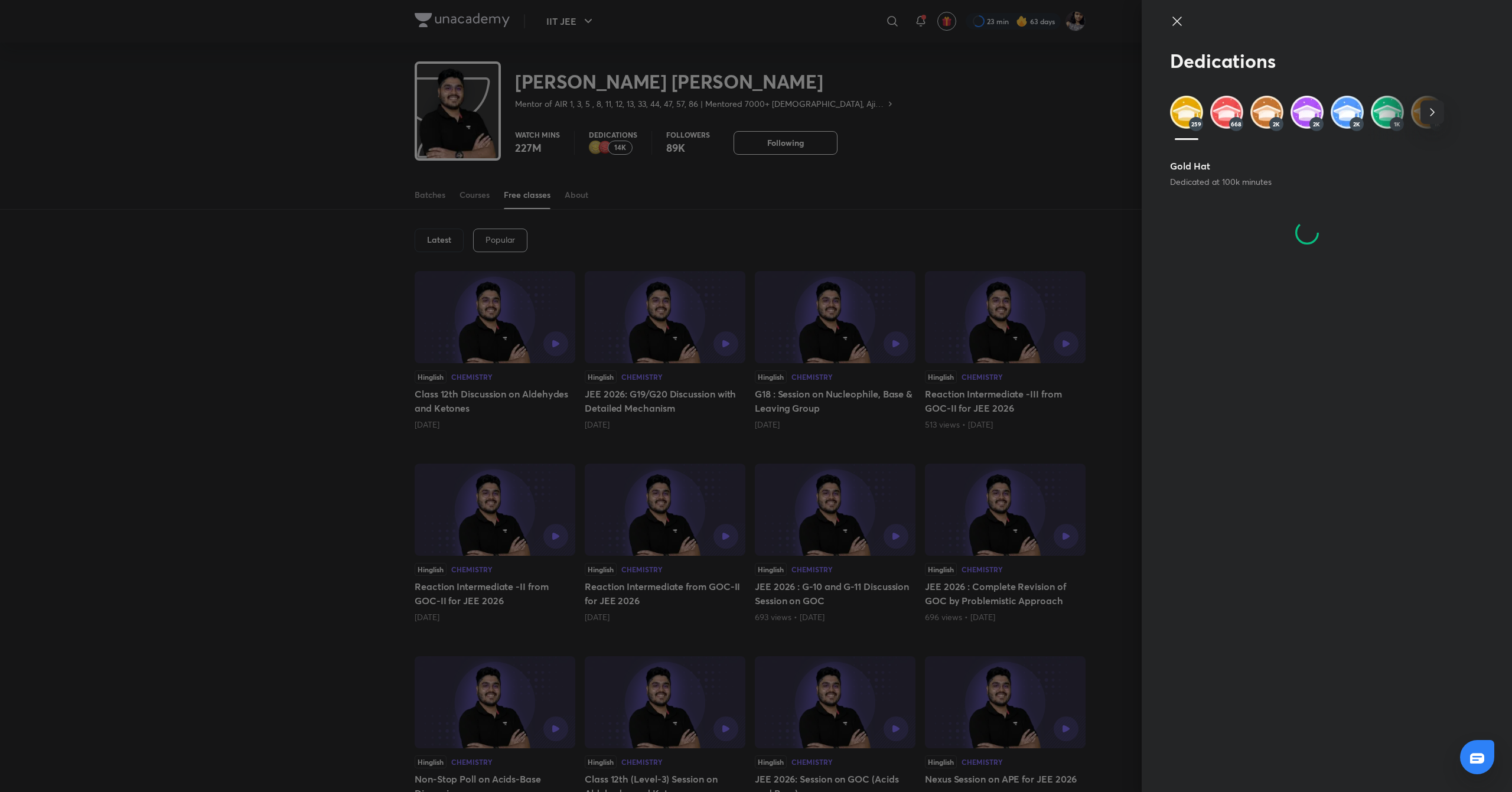
click at [1223, 102] on img at bounding box center [1227, 111] width 33 height 33
click at [1176, 125] on img at bounding box center [1186, 111] width 33 height 33
click at [1228, 103] on img at bounding box center [1227, 111] width 33 height 33
click at [1428, 109] on icon "button" at bounding box center [1432, 112] width 14 height 14
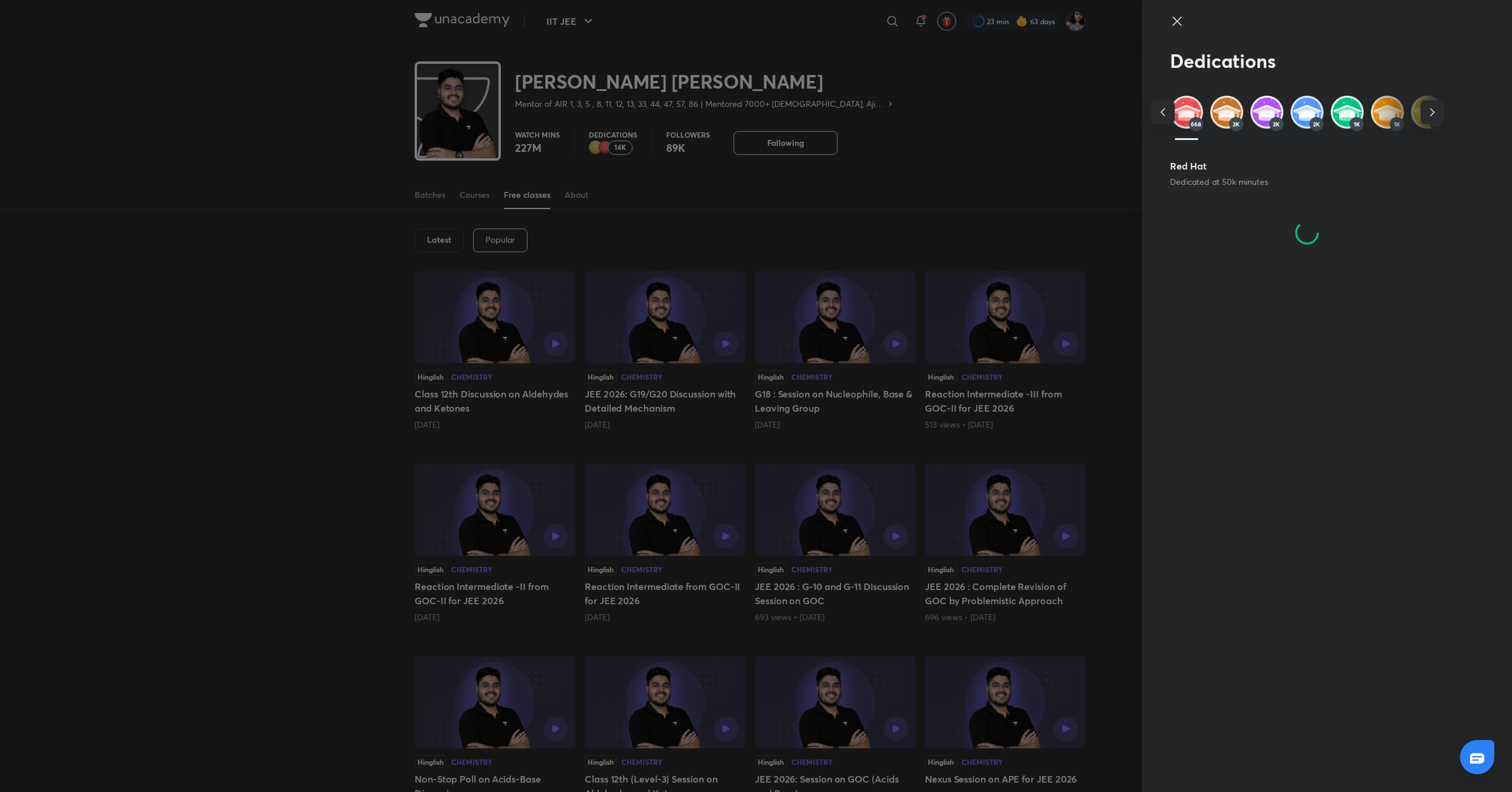
click at [1428, 109] on icon "button" at bounding box center [1432, 112] width 14 height 14
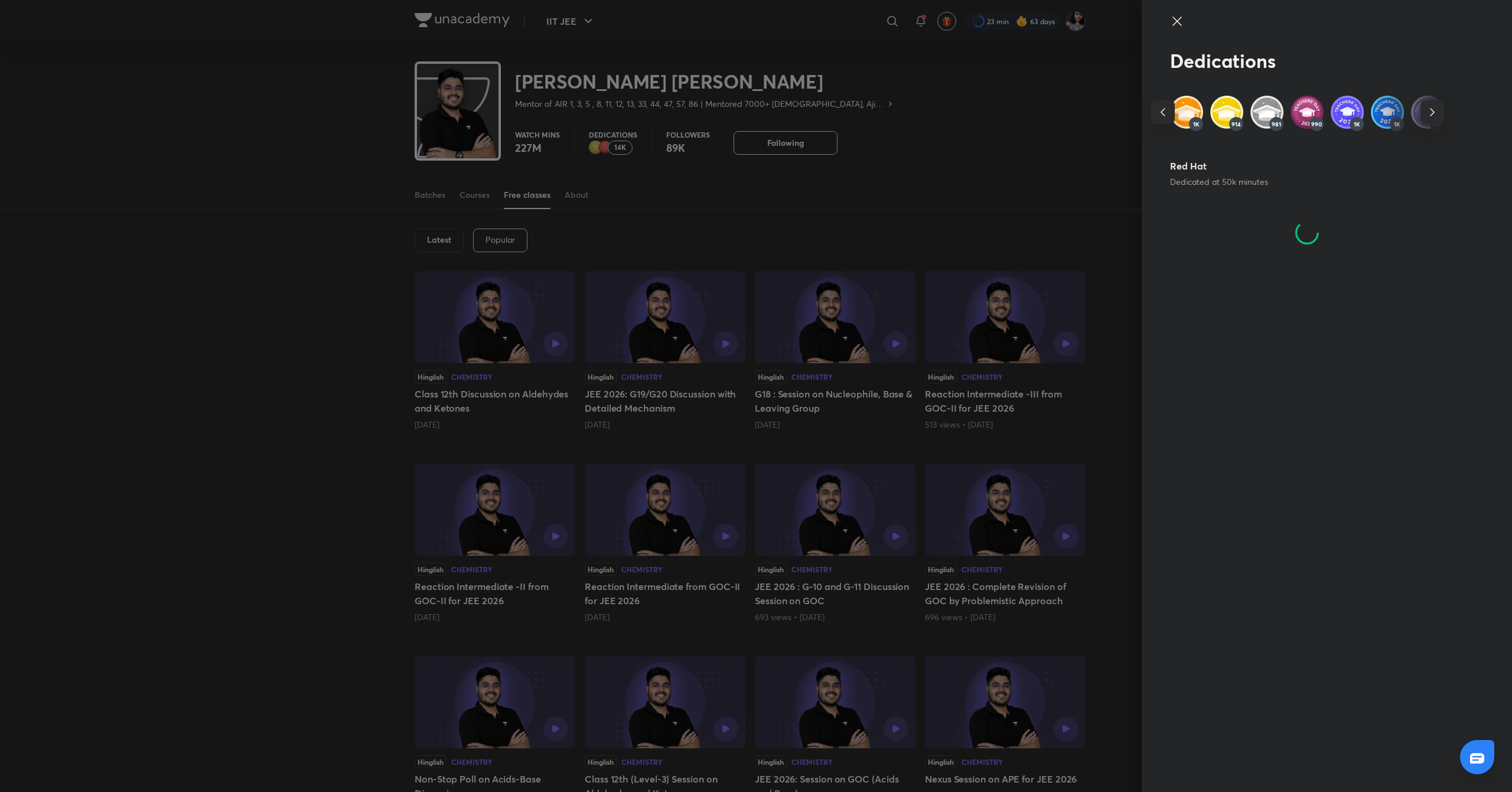
click at [1428, 109] on icon "button" at bounding box center [1432, 112] width 14 height 14
click at [1428, 109] on img at bounding box center [1426, 111] width 33 height 33
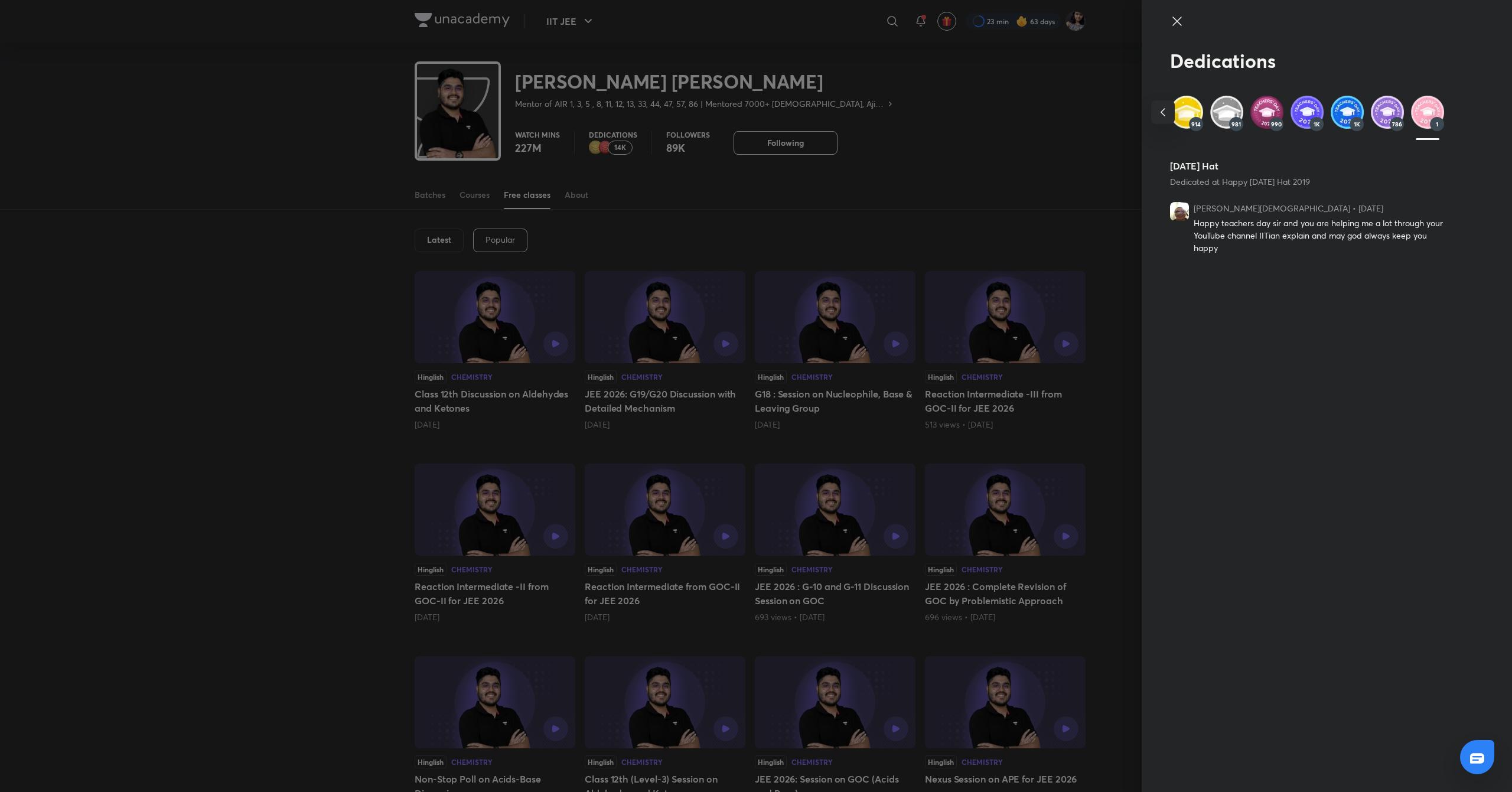
click at [1200, 112] on img at bounding box center [1186, 111] width 33 height 33
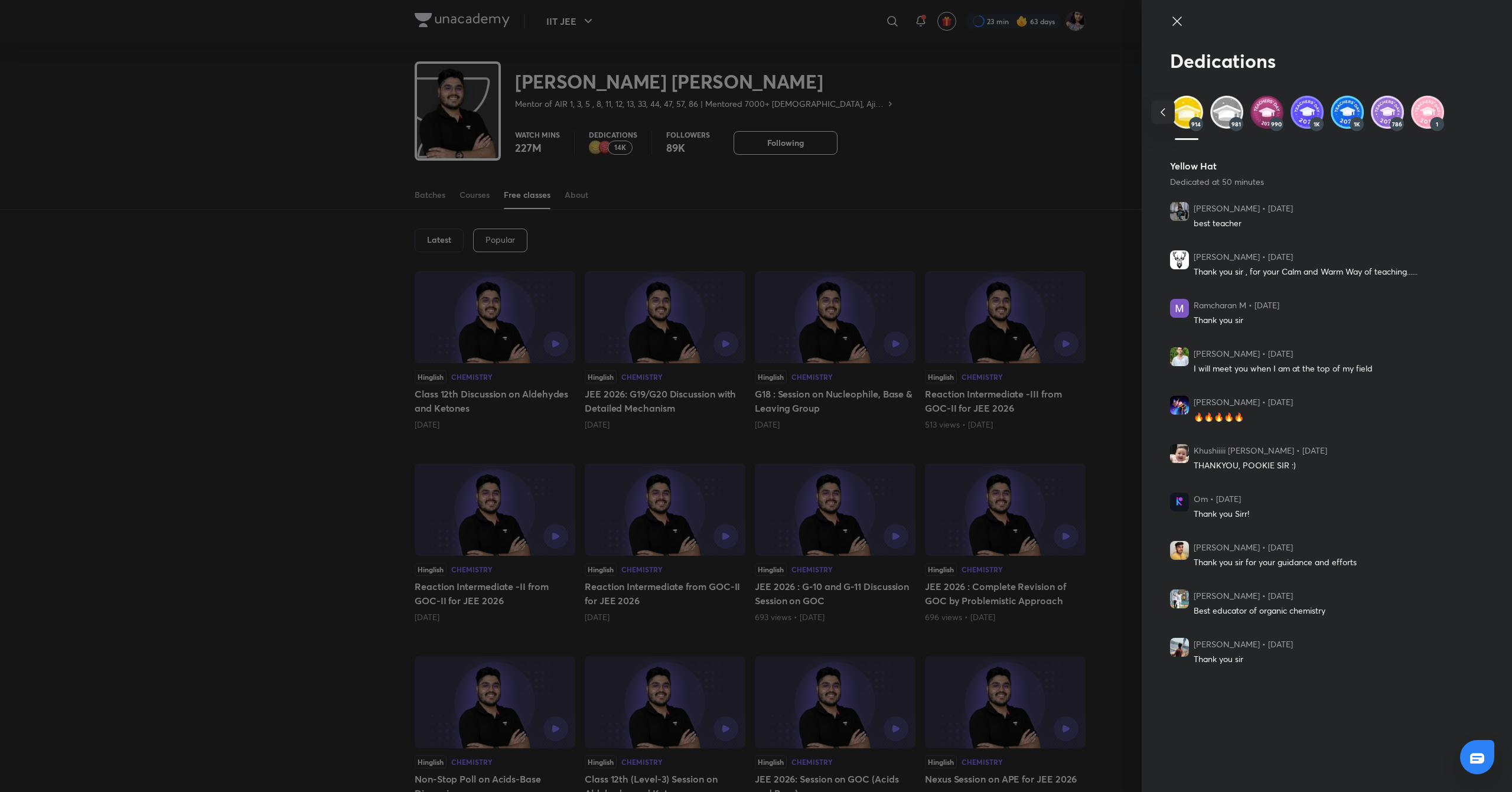
click at [1161, 113] on icon "button" at bounding box center [1163, 112] width 5 height 8
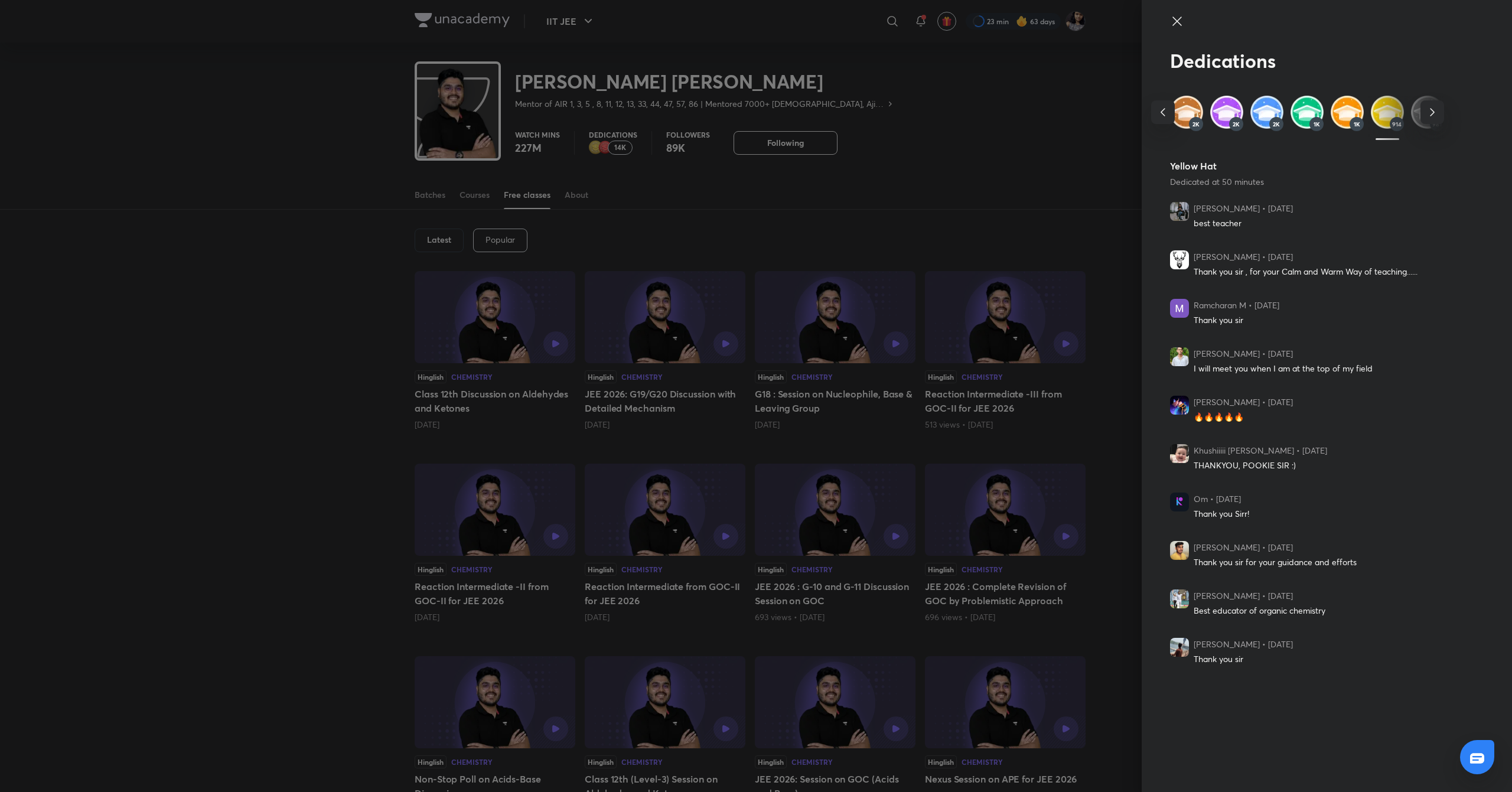
click at [1161, 113] on icon "button" at bounding box center [1163, 112] width 5 height 8
click at [1161, 113] on div "259 668 2K 2K 2K 1K 1K 914 981 990 1K 1K 786 1" at bounding box center [1302, 117] width 284 height 44
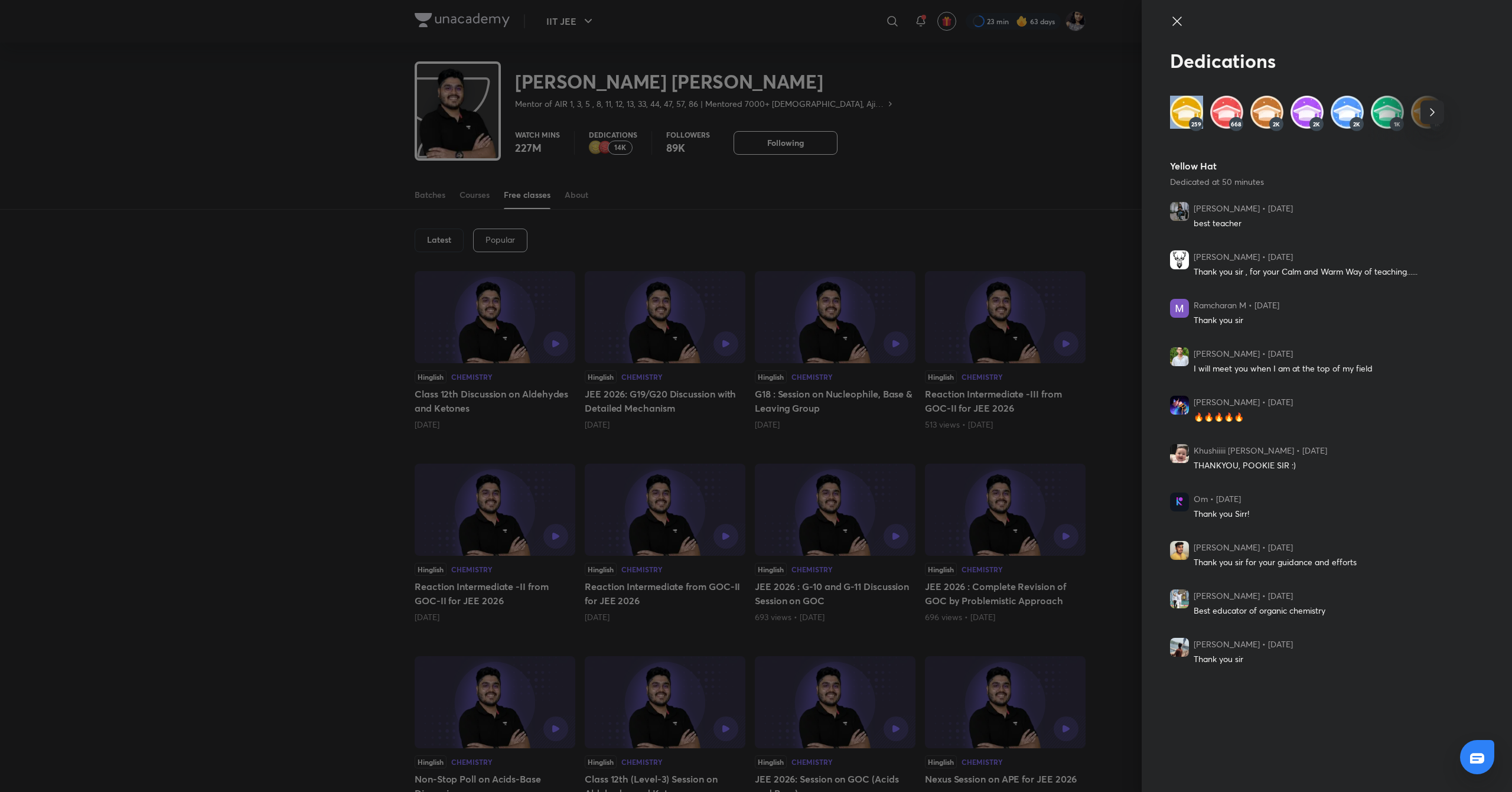
click at [1161, 113] on div "259 668 2K 2K 2K 1K 1K 914 981 990 1K 1K 786 1" at bounding box center [1302, 117] width 284 height 44
click at [1222, 106] on img at bounding box center [1227, 111] width 33 height 33
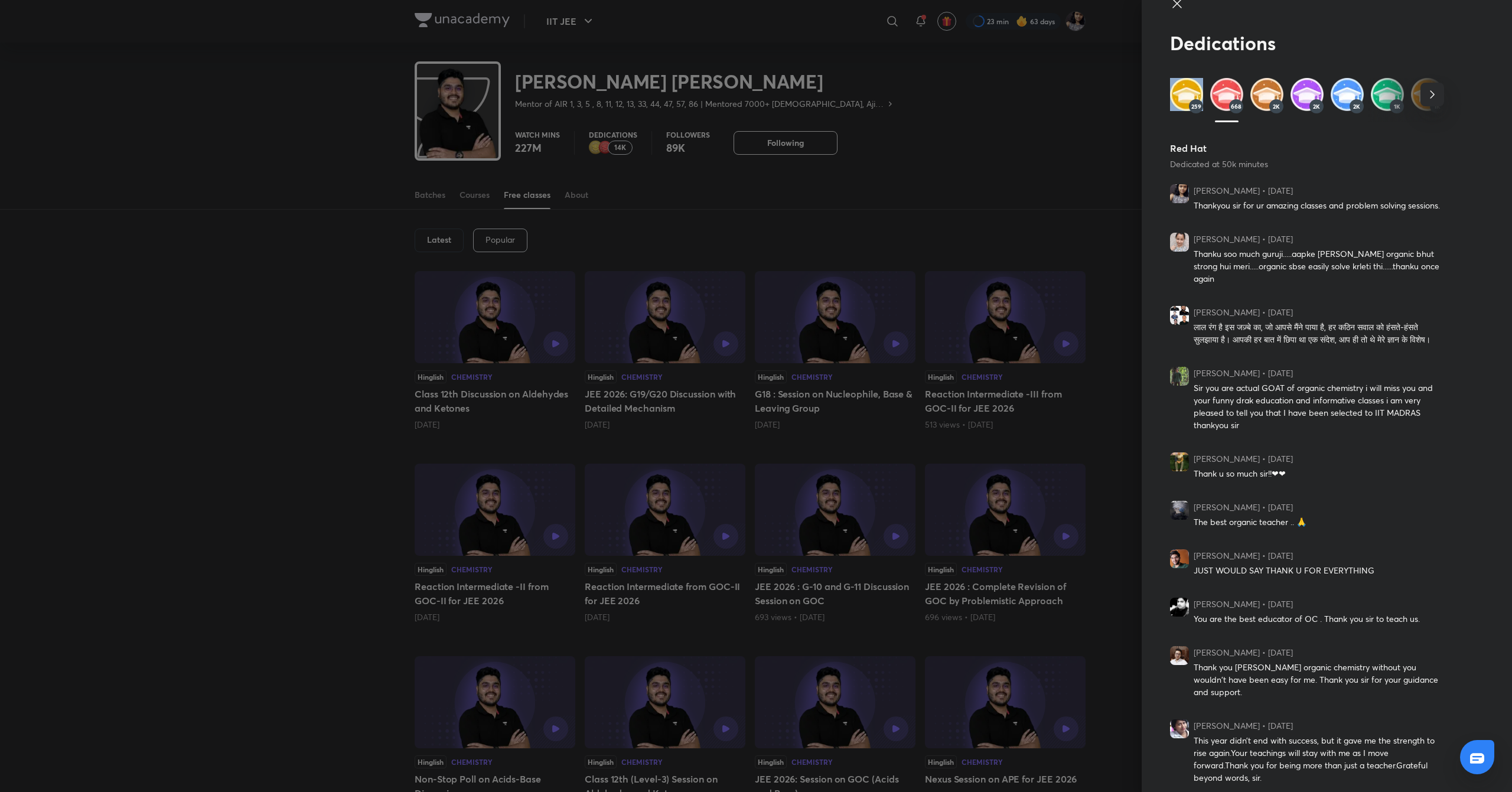
scroll to position [0, 0]
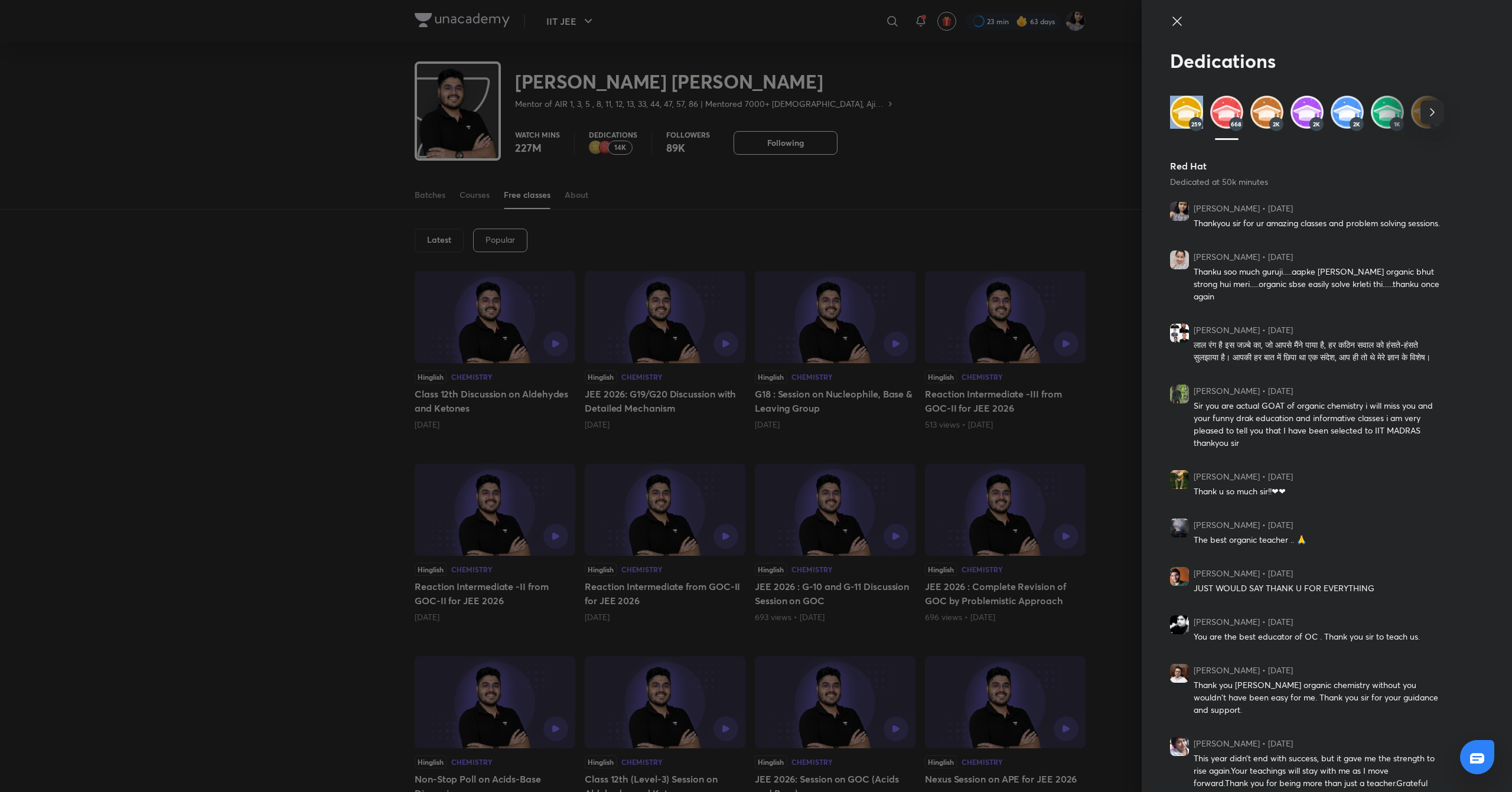
click at [1170, 260] on img at bounding box center [1179, 260] width 19 height 19
click at [1250, 111] on img at bounding box center [1266, 111] width 33 height 33
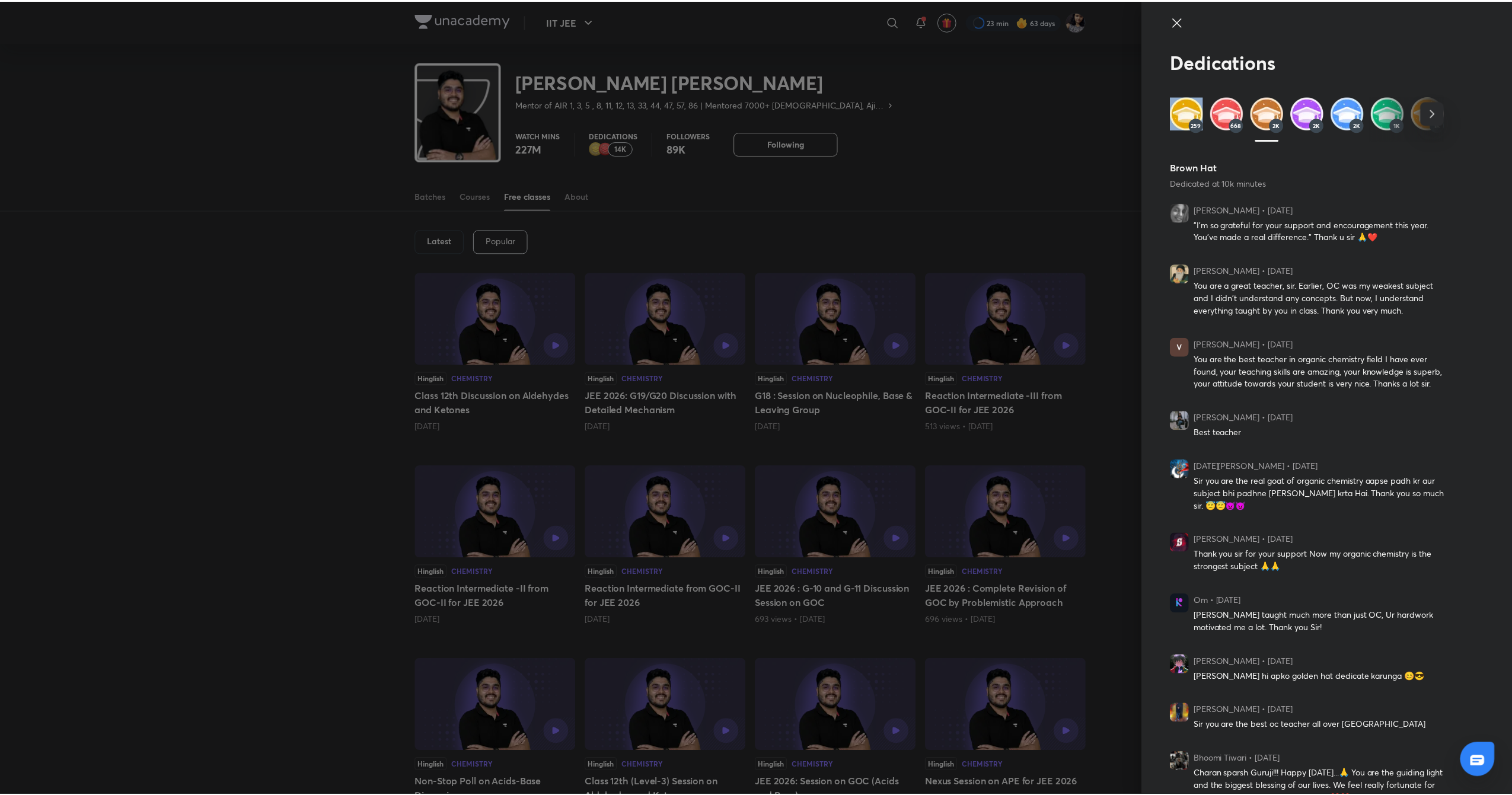
scroll to position [31, 0]
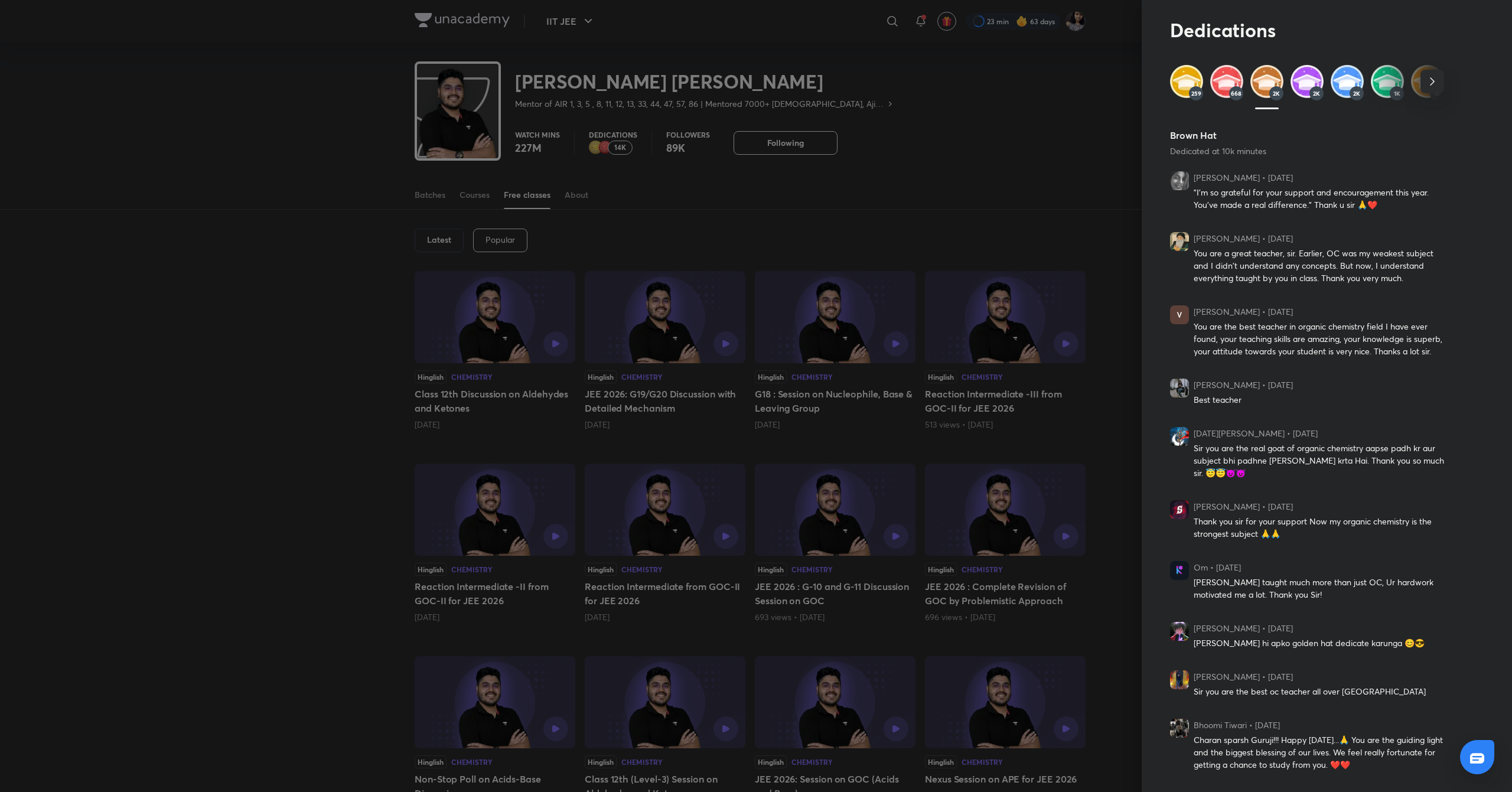
click at [1040, 175] on div at bounding box center [756, 396] width 1512 height 792
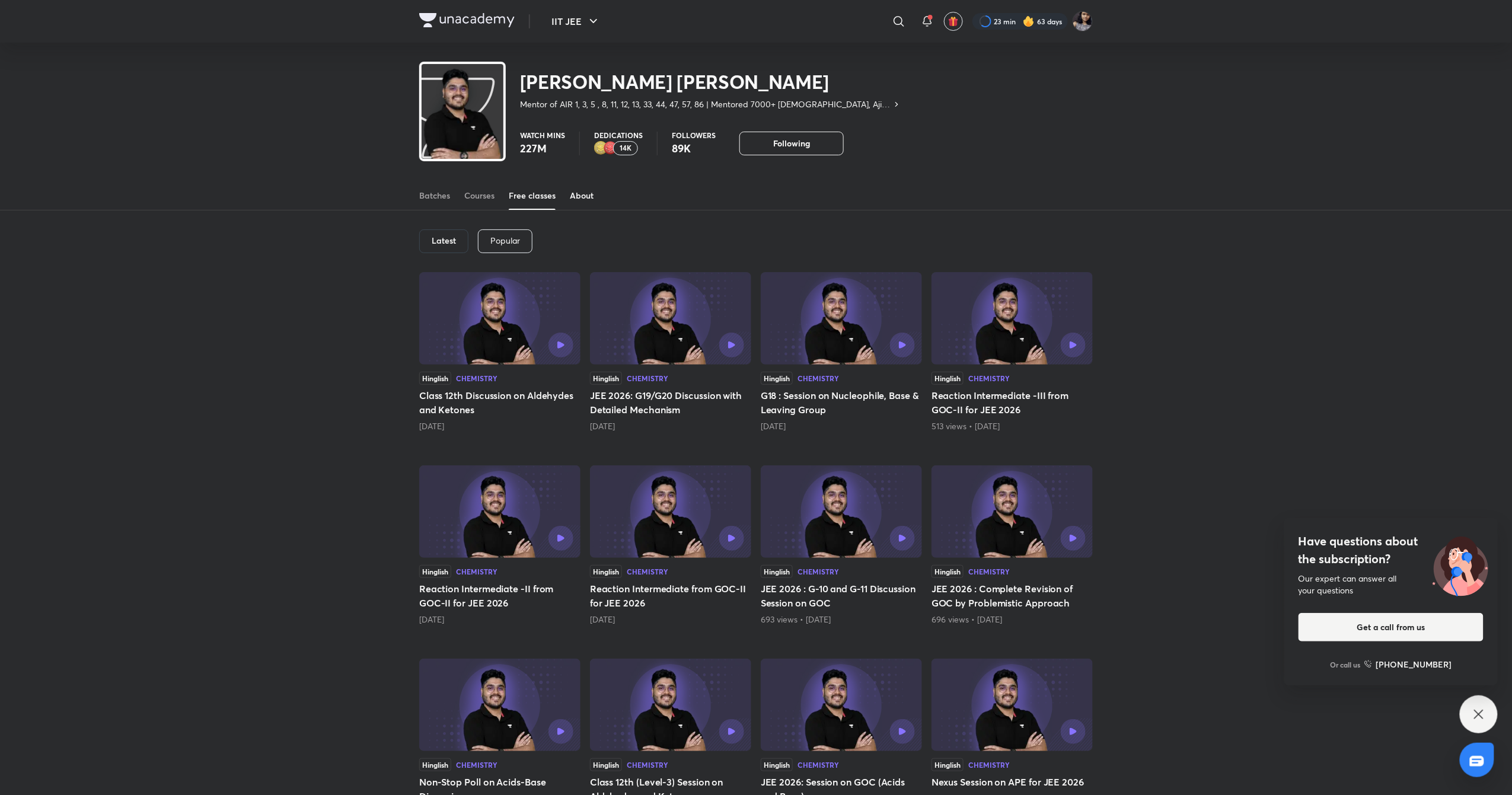
click at [583, 201] on div "About" at bounding box center [582, 196] width 24 height 12
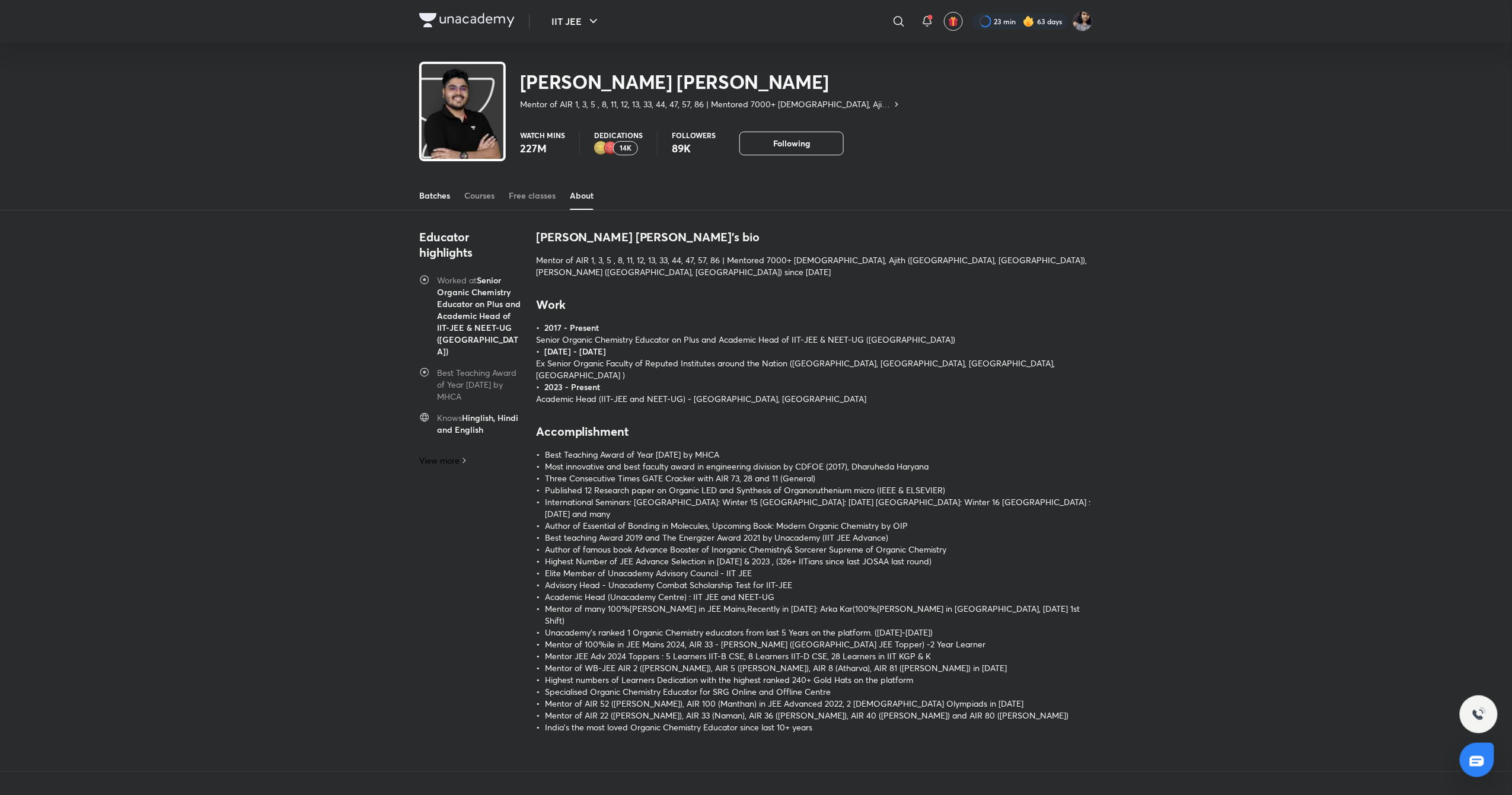
click at [425, 186] on link "Batches" at bounding box center [434, 196] width 31 height 28
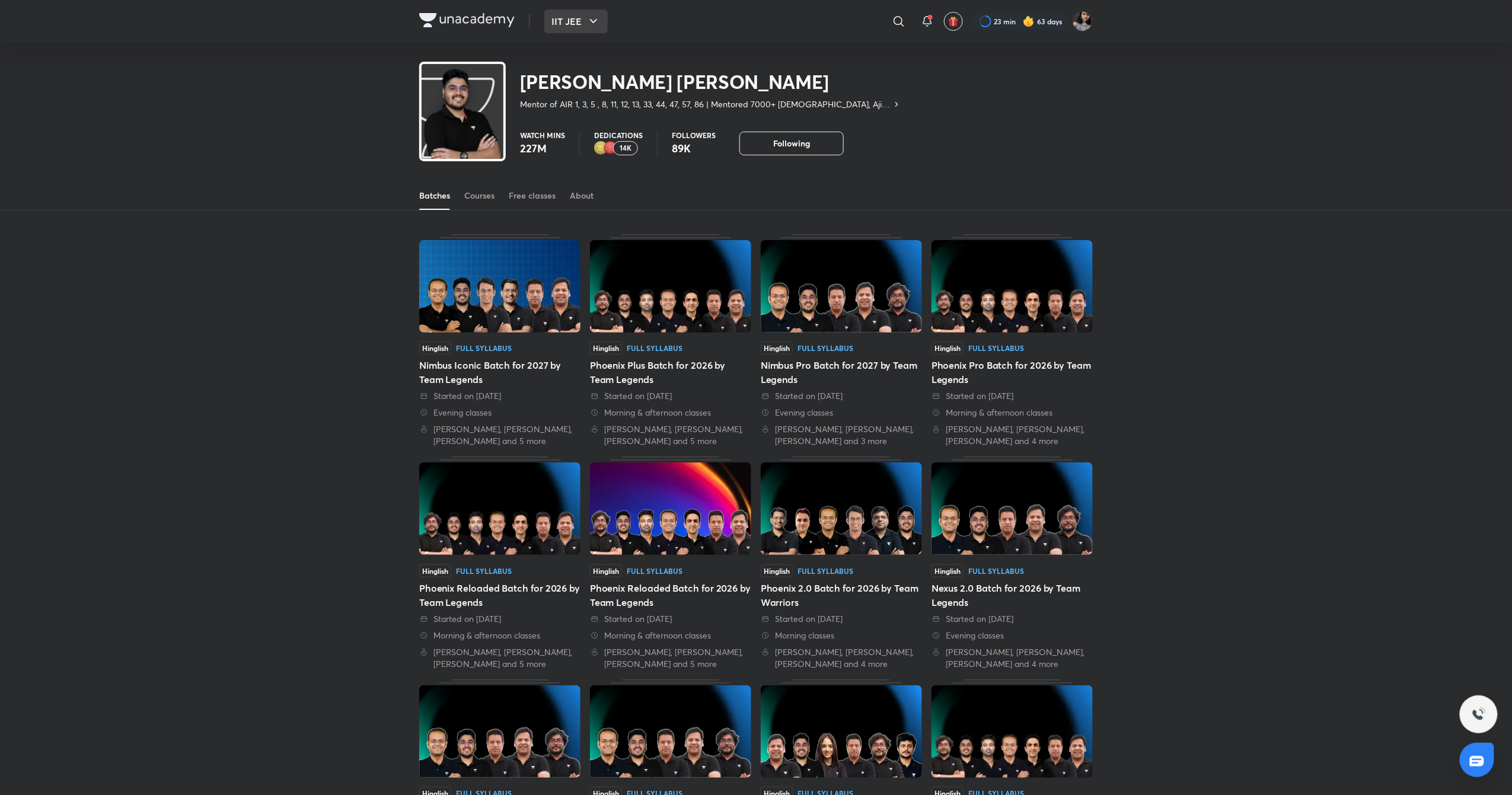
click at [549, 14] on button "IIT JEE" at bounding box center [576, 21] width 64 height 24
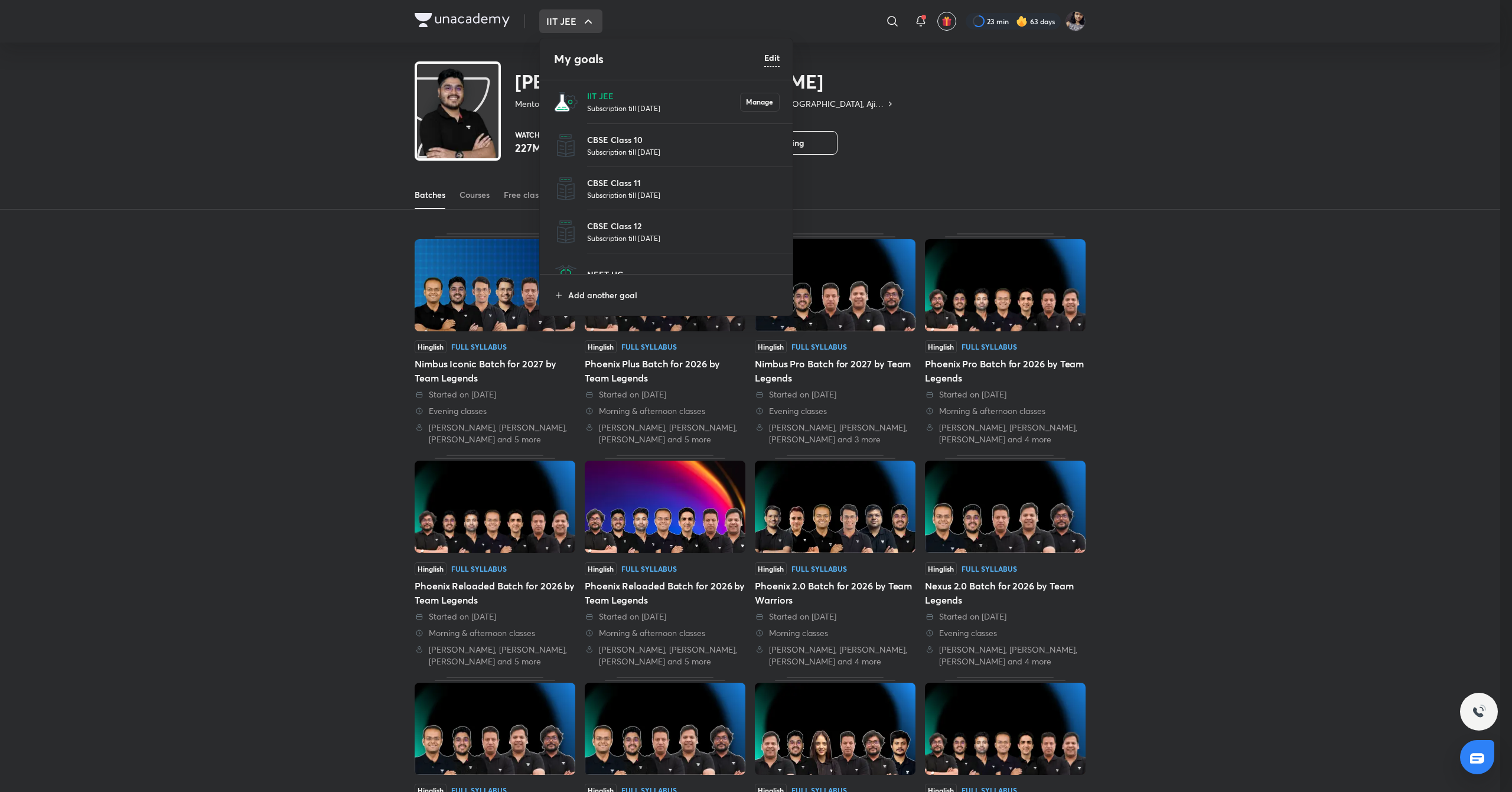
click at [629, 115] on li "IIT JEE Subscription till [DATE] Manage" at bounding box center [666, 101] width 254 height 43
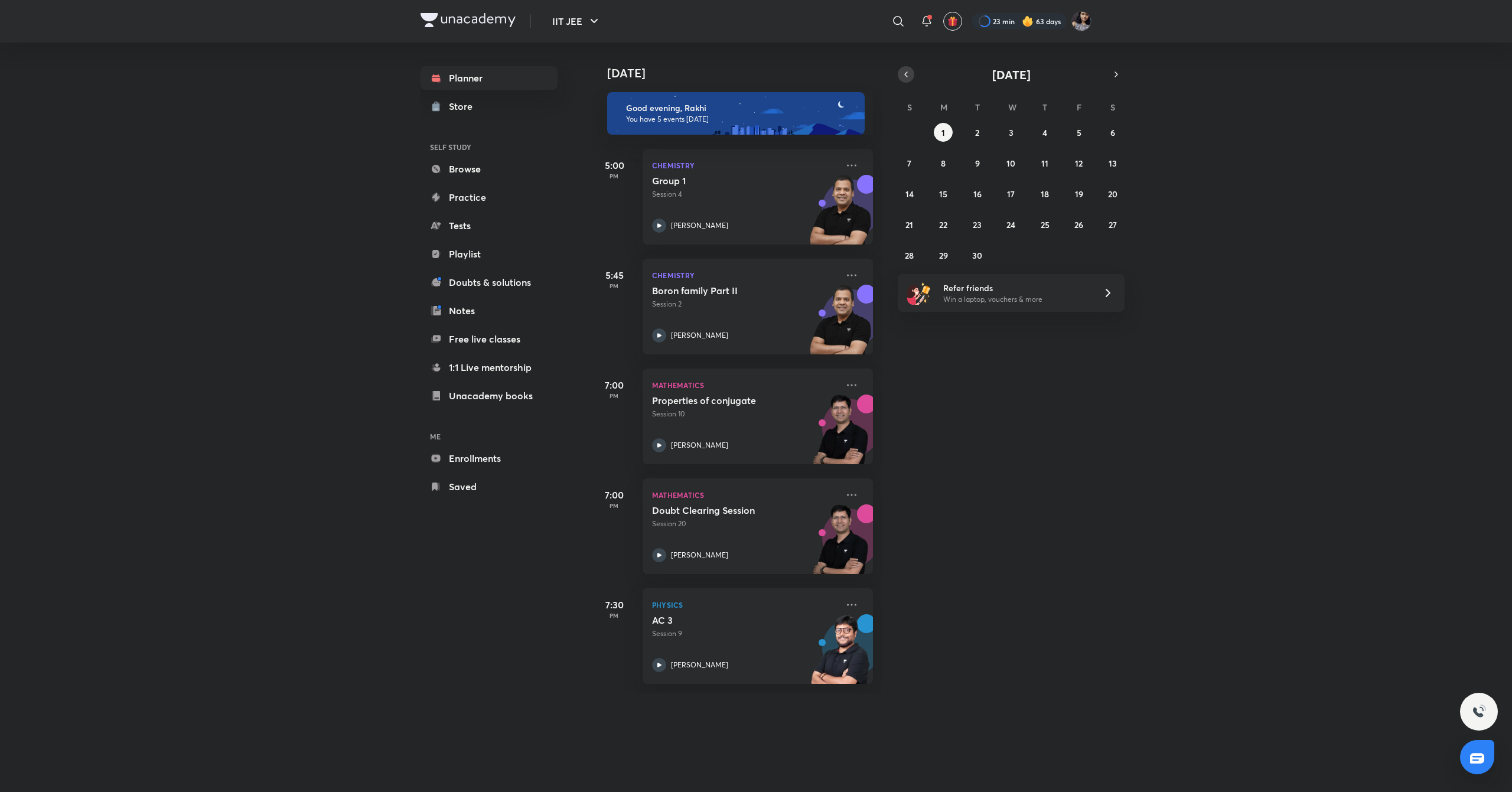
click at [901, 74] on icon "button" at bounding box center [905, 74] width 9 height 11
click at [1007, 221] on abbr "20" at bounding box center [1011, 224] width 9 height 11
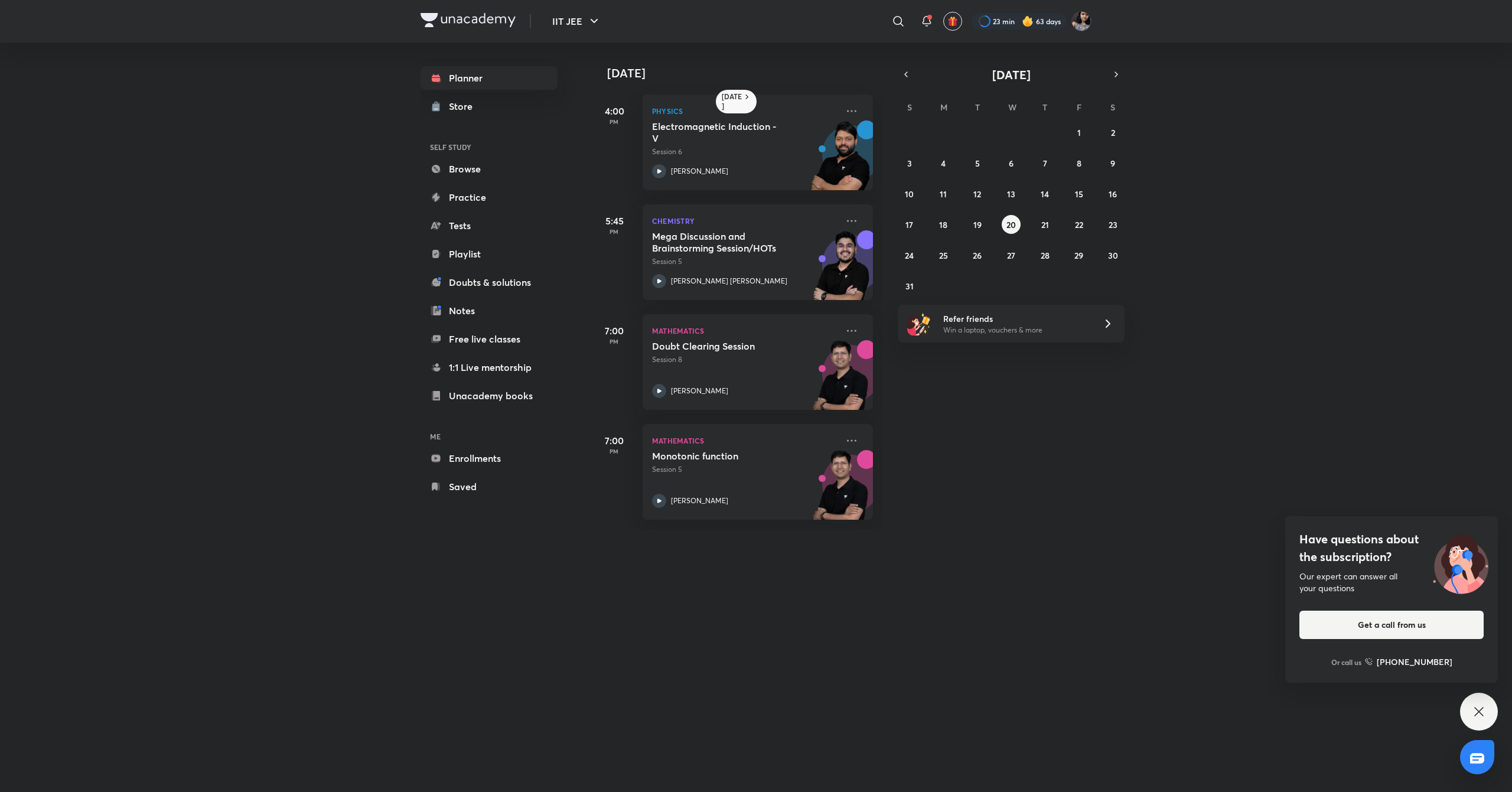
click at [1008, 183] on div "27 28 29 30 31 1 2 3 4 5 6 7 8 9 10 11 12 13 14 15 16 17 18 19 20 21 22 23 24 2…" at bounding box center [1011, 208] width 227 height 172
click at [908, 74] on icon "button" at bounding box center [905, 74] width 9 height 11
click at [1013, 193] on abbr "16" at bounding box center [1011, 193] width 8 height 11
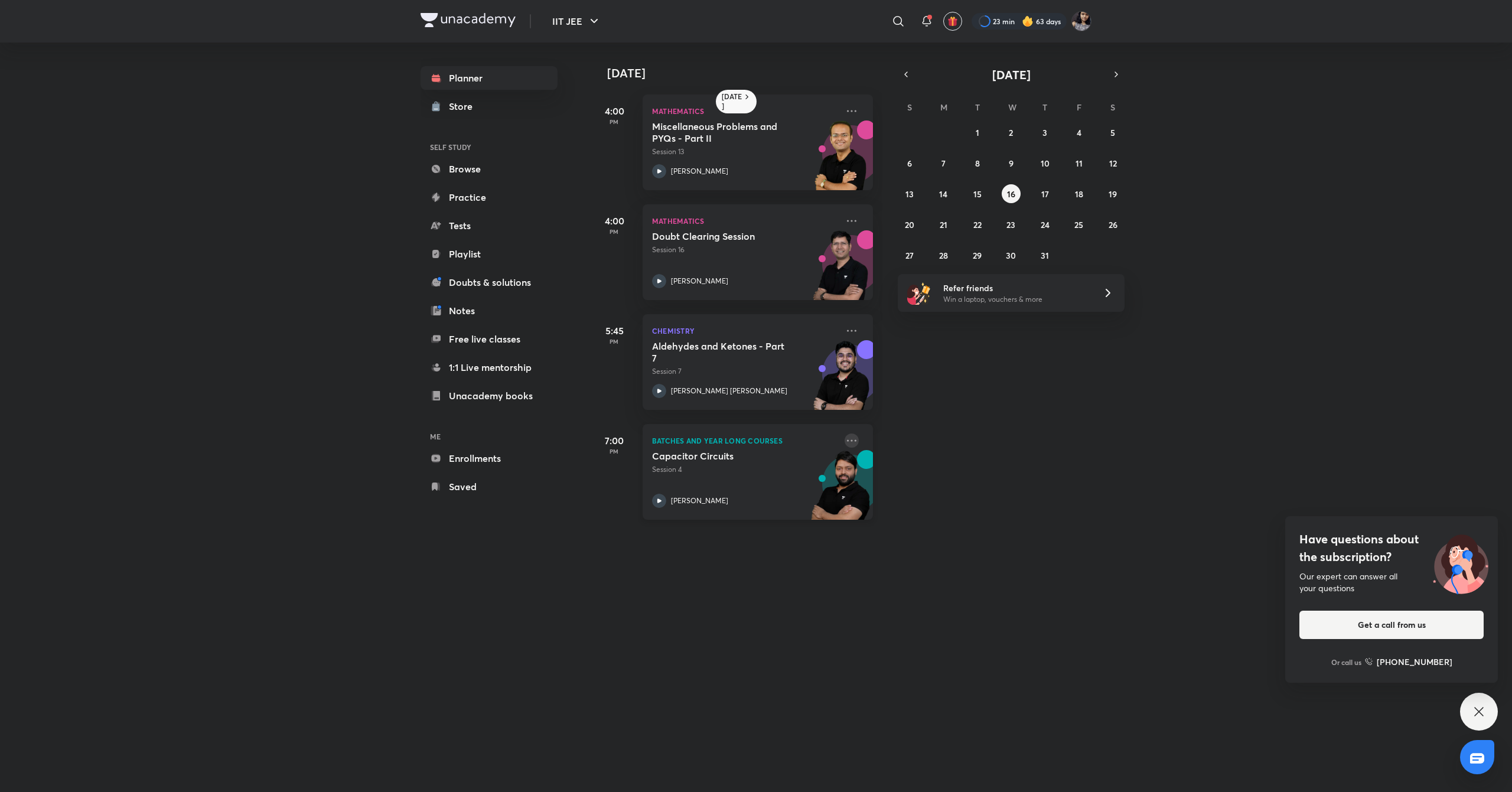
click at [845, 444] on icon at bounding box center [851, 441] width 14 height 14
click at [907, 536] on li "Go to course page" at bounding box center [923, 549] width 117 height 27
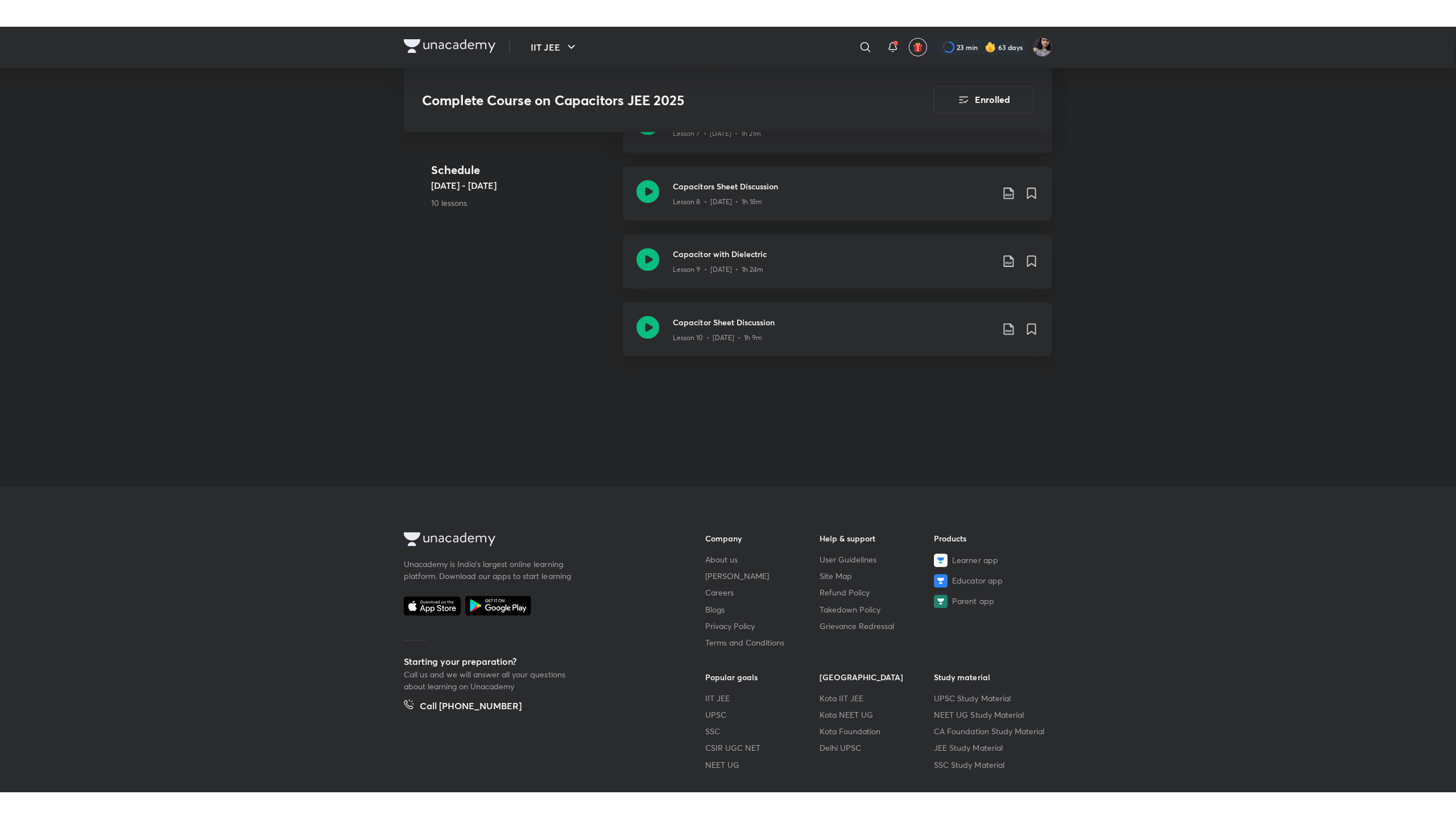
scroll to position [819, 0]
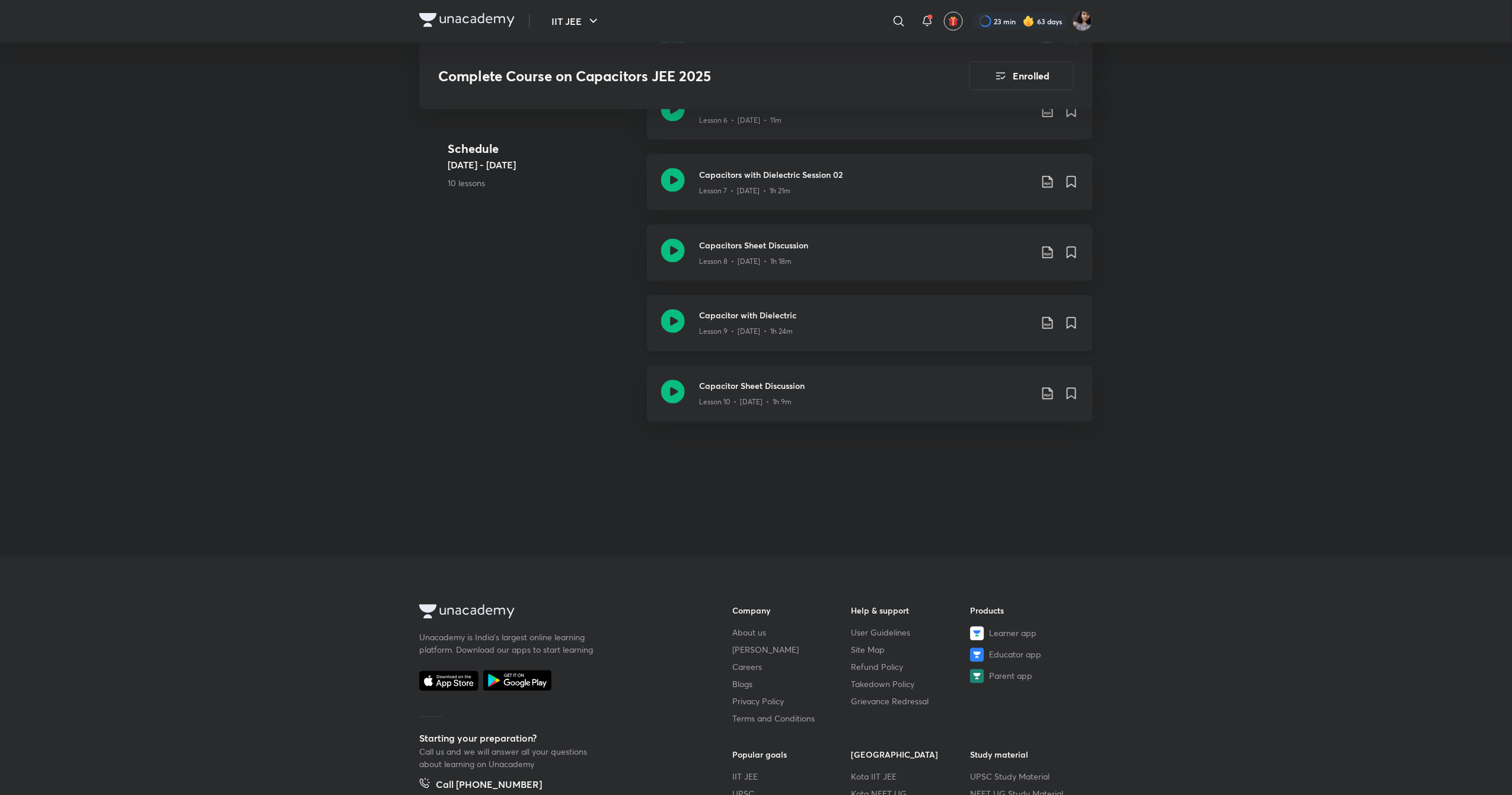
click at [674, 324] on icon at bounding box center [673, 322] width 24 height 24
click at [679, 256] on icon at bounding box center [673, 251] width 24 height 24
